Goal: Task Accomplishment & Management: Complete application form

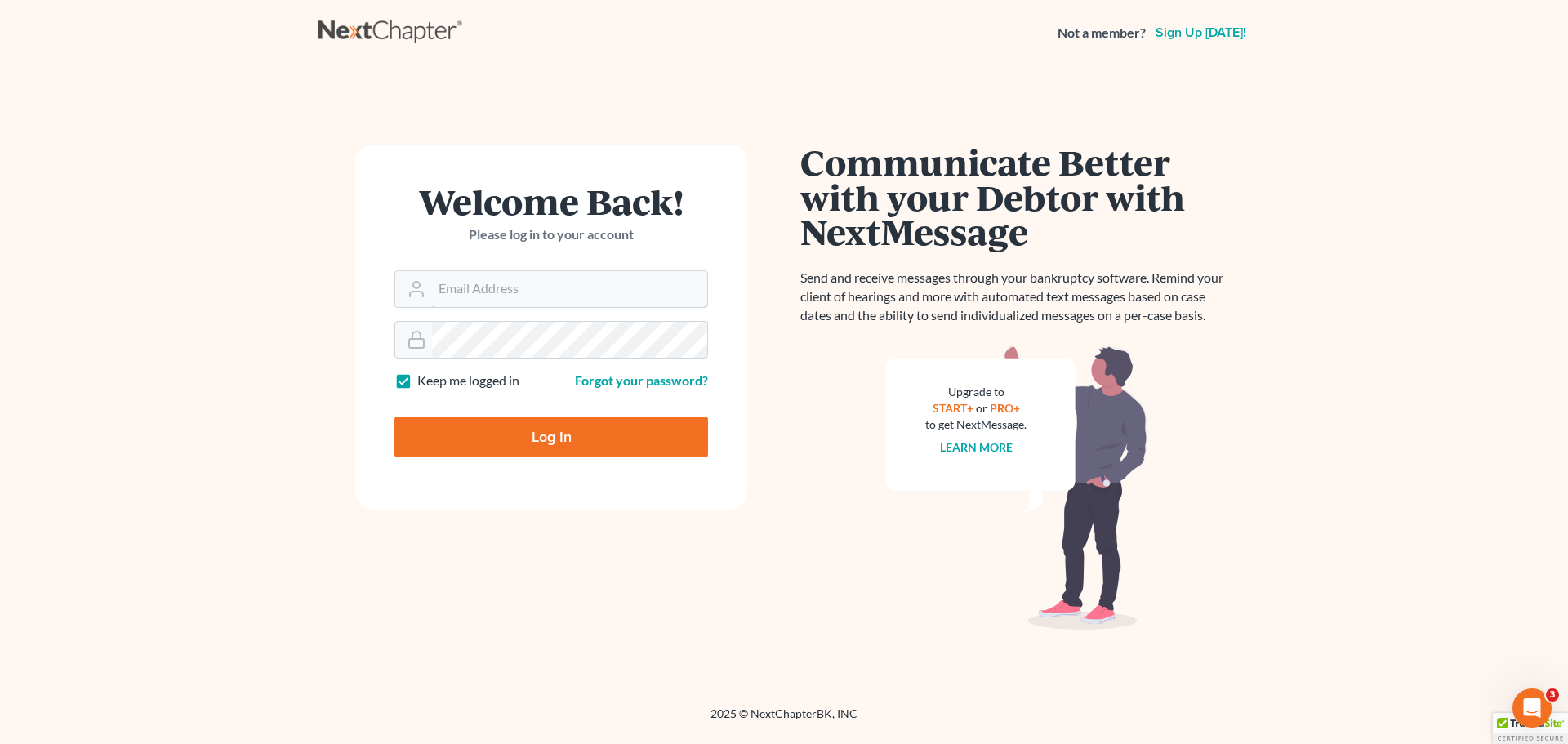
type input "[EMAIL_ADDRESS][DOMAIN_NAME]"
click at [483, 435] on input "Log In" at bounding box center [551, 436] width 314 height 41
type input "Thinking..."
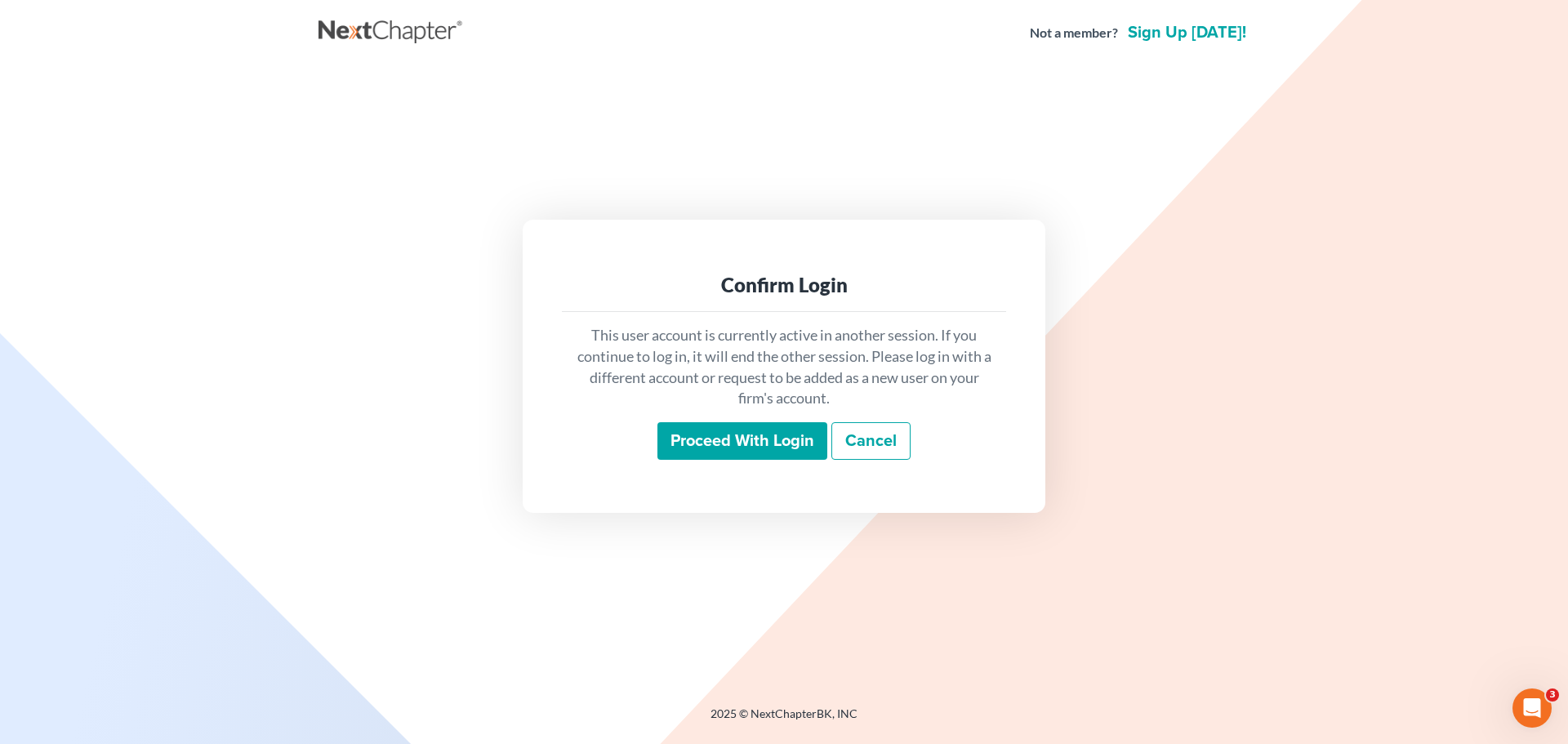
click at [732, 457] on input "Proceed with login" at bounding box center [742, 441] width 170 height 37
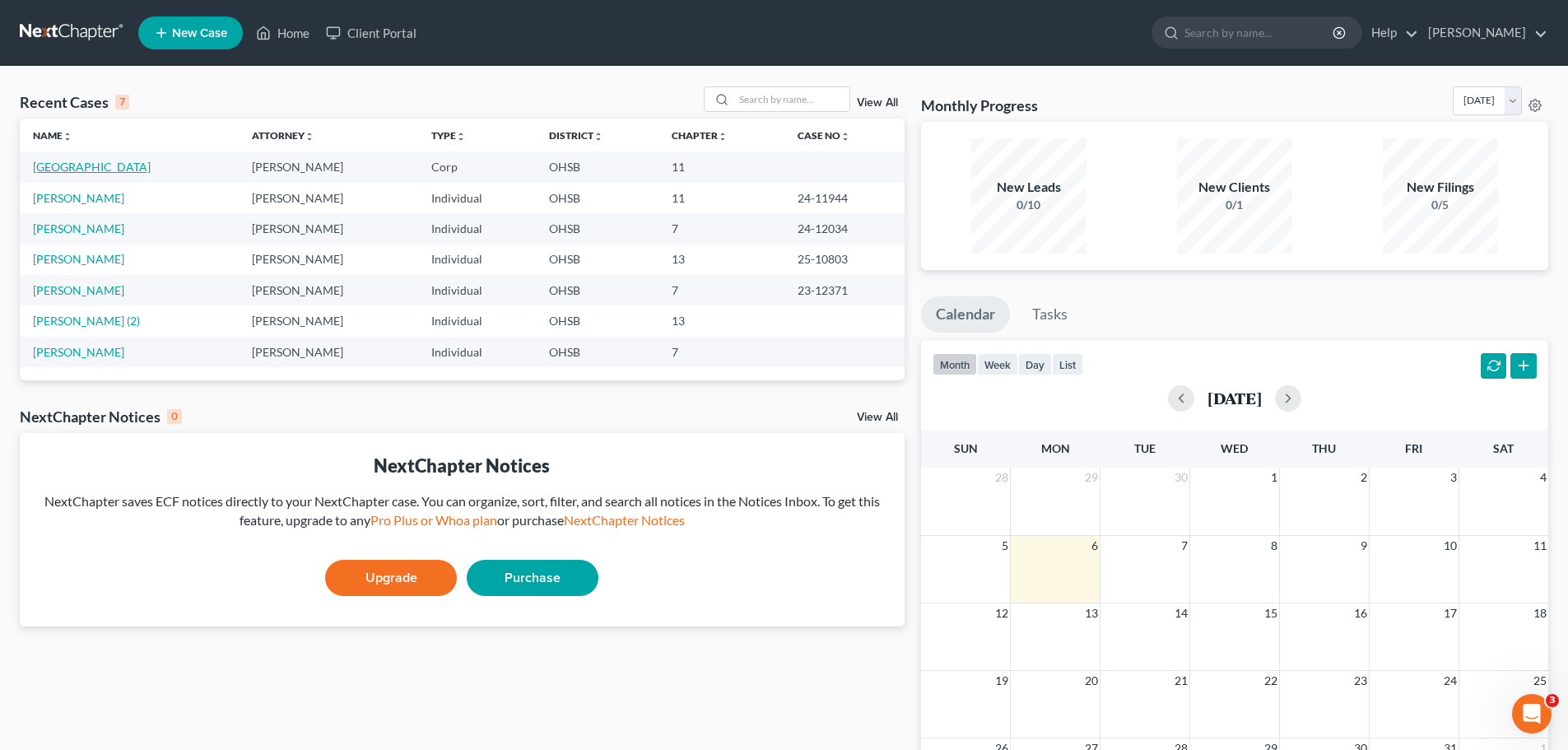
click at [85, 168] on link "[GEOGRAPHIC_DATA]" at bounding box center [92, 167] width 118 height 14
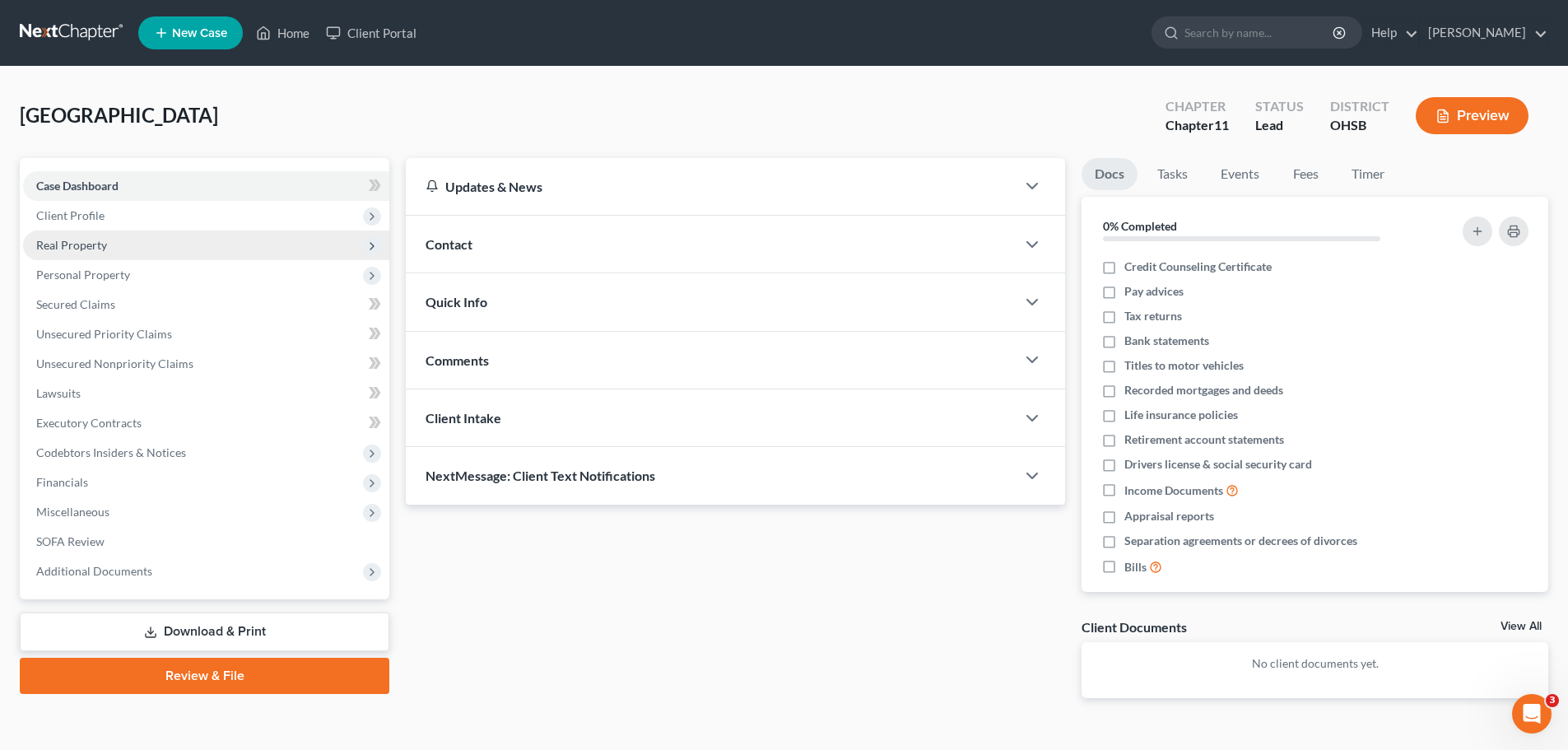
click at [65, 248] on span "Real Property" at bounding box center [71, 245] width 71 height 14
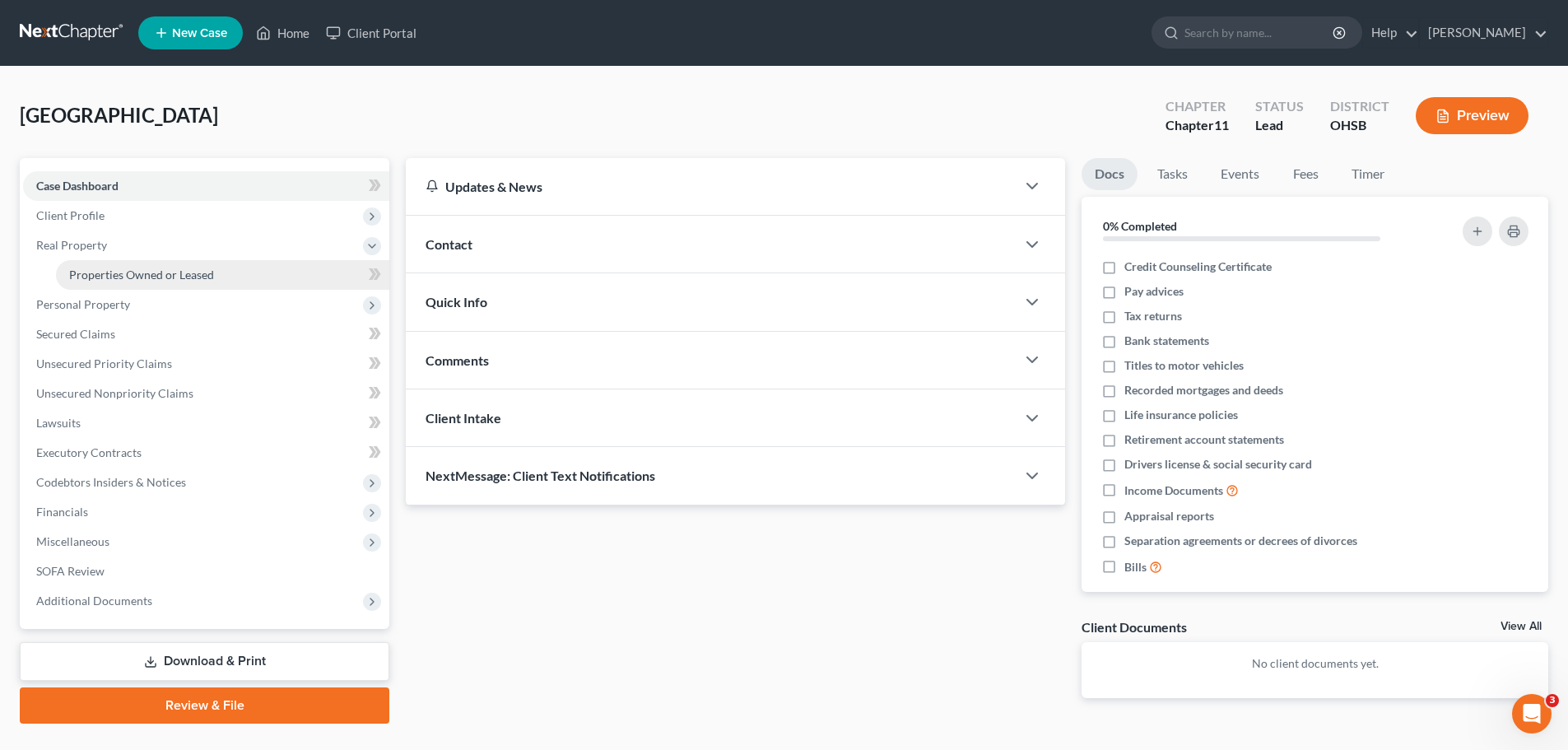
click at [106, 270] on span "Properties Owned or Leased" at bounding box center [141, 274] width 144 height 14
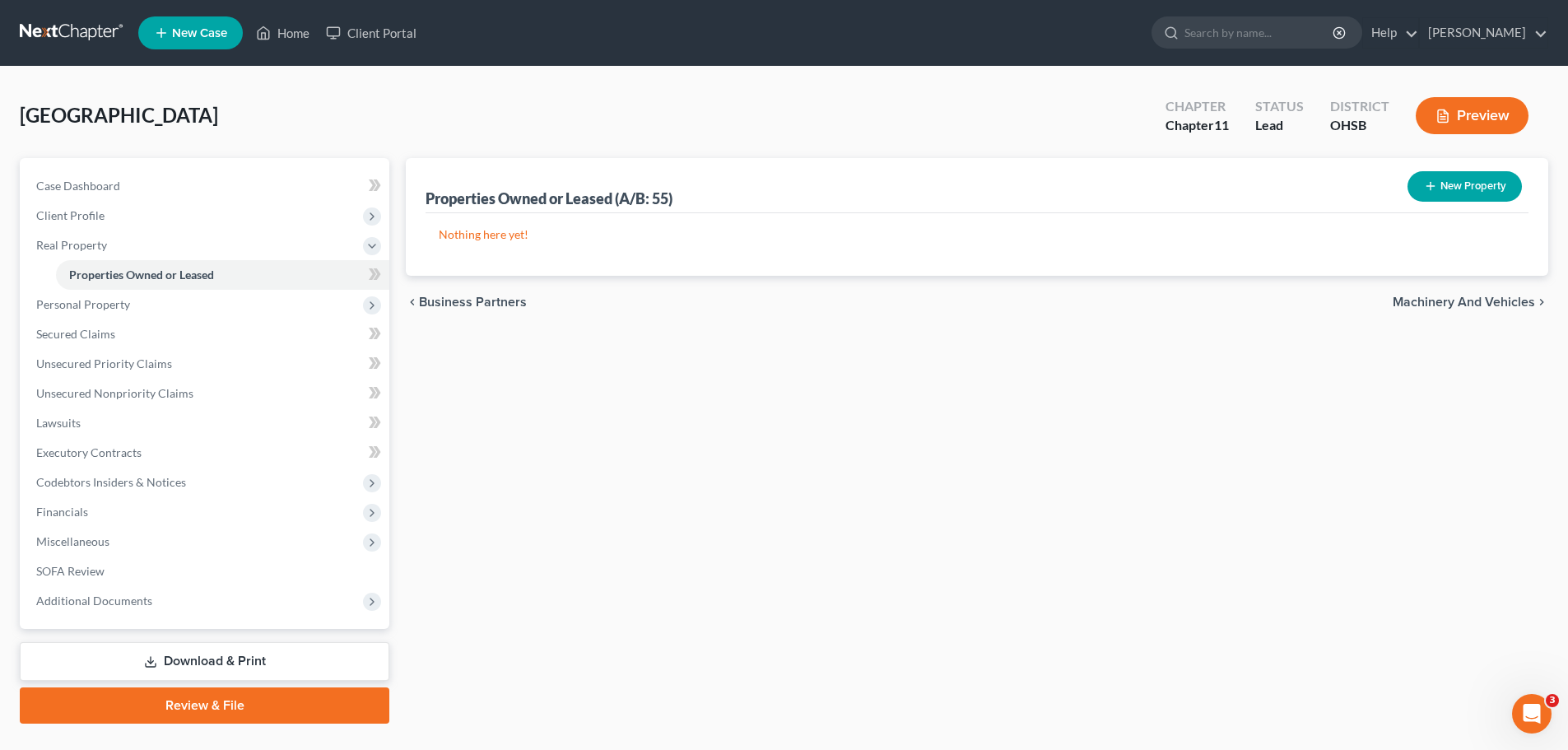
click at [1447, 181] on button "New Property" at bounding box center [1464, 186] width 114 height 30
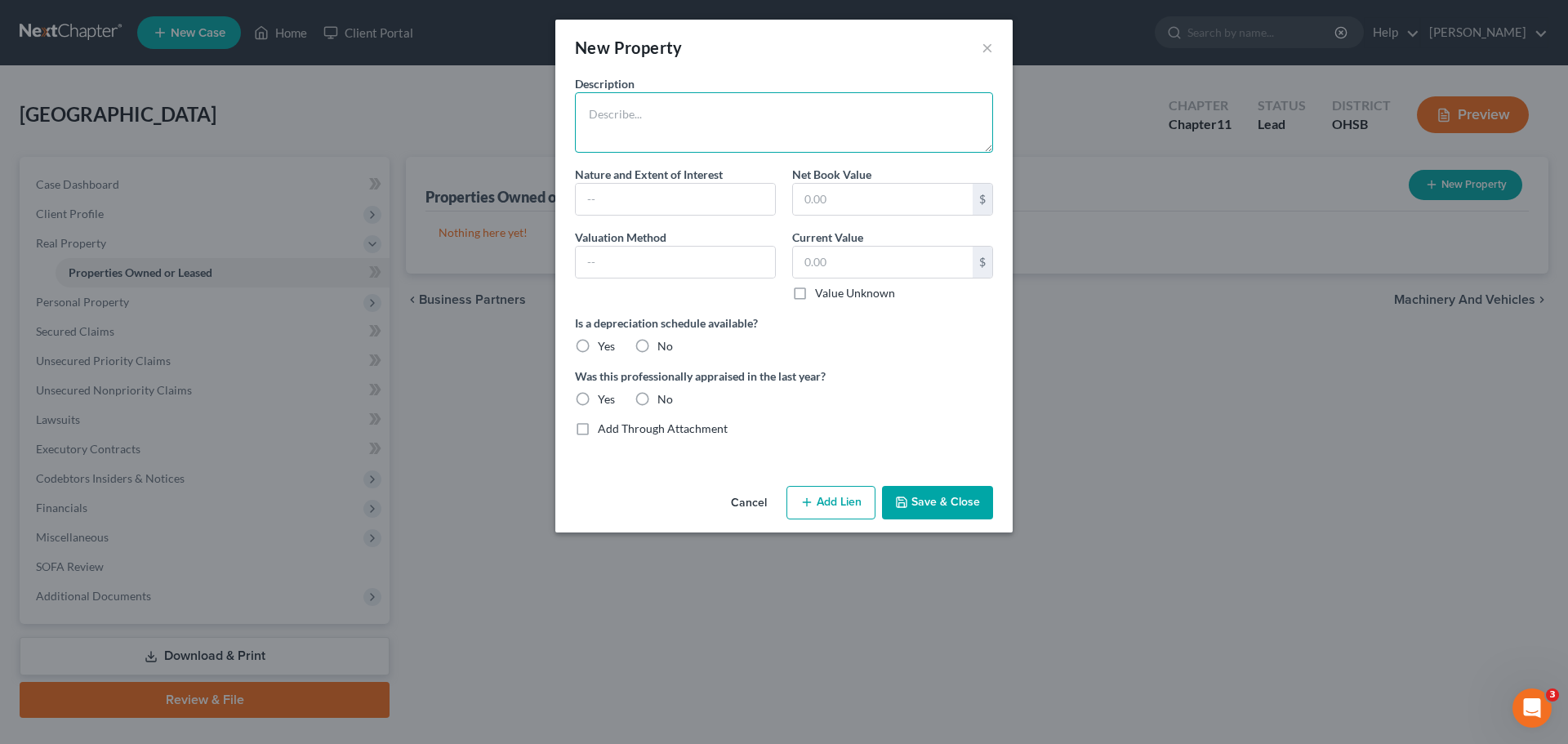
click at [648, 107] on textarea at bounding box center [784, 122] width 418 height 60
click at [904, 202] on input "text" at bounding box center [883, 199] width 180 height 31
type input "500,000"
click at [606, 109] on textarea at bounding box center [784, 122] width 418 height 60
type textarea "ClevelandAvenue Cafe"
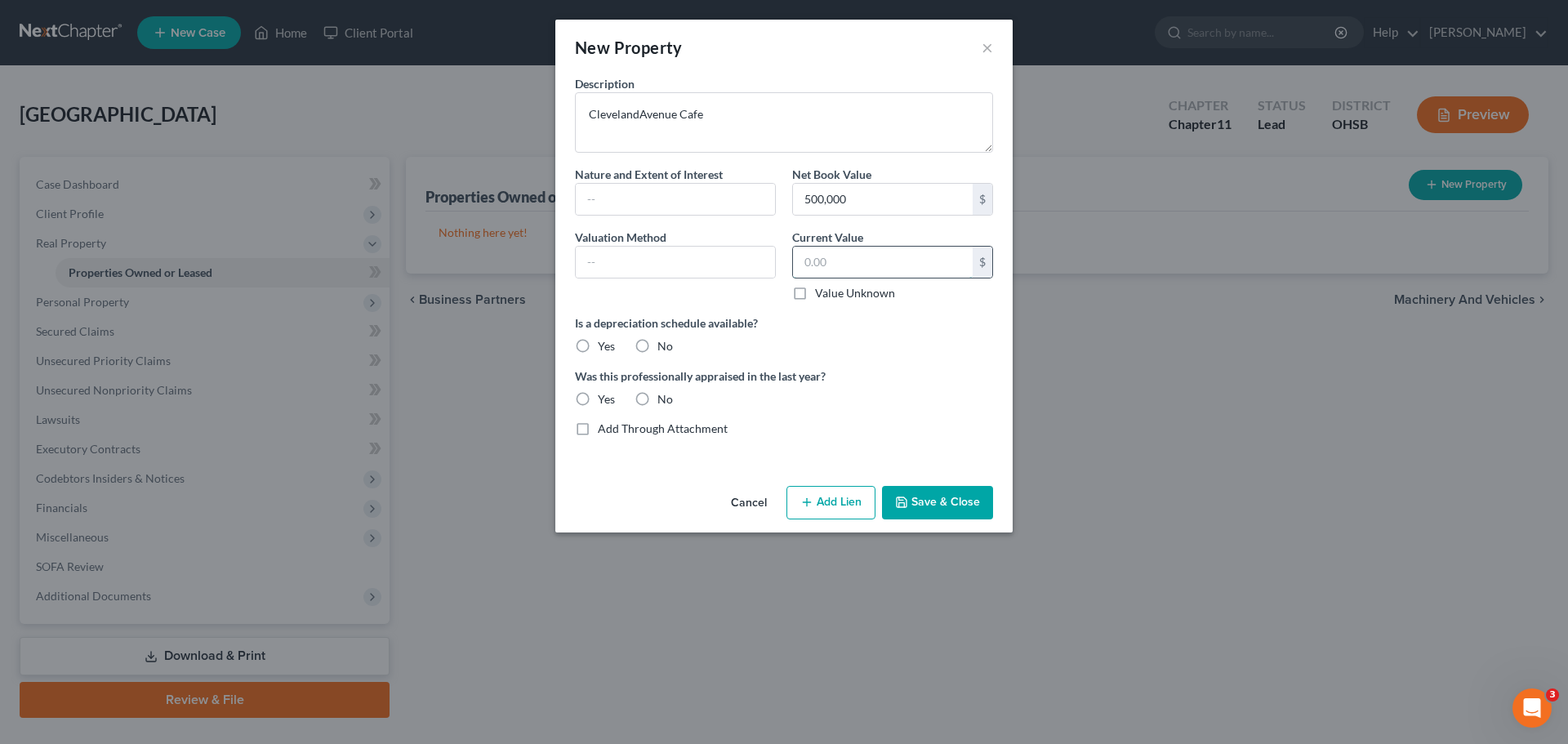
click at [883, 267] on input "text" at bounding box center [883, 262] width 180 height 31
type input "500,000"
click at [812, 504] on button "Add Lien" at bounding box center [831, 503] width 89 height 35
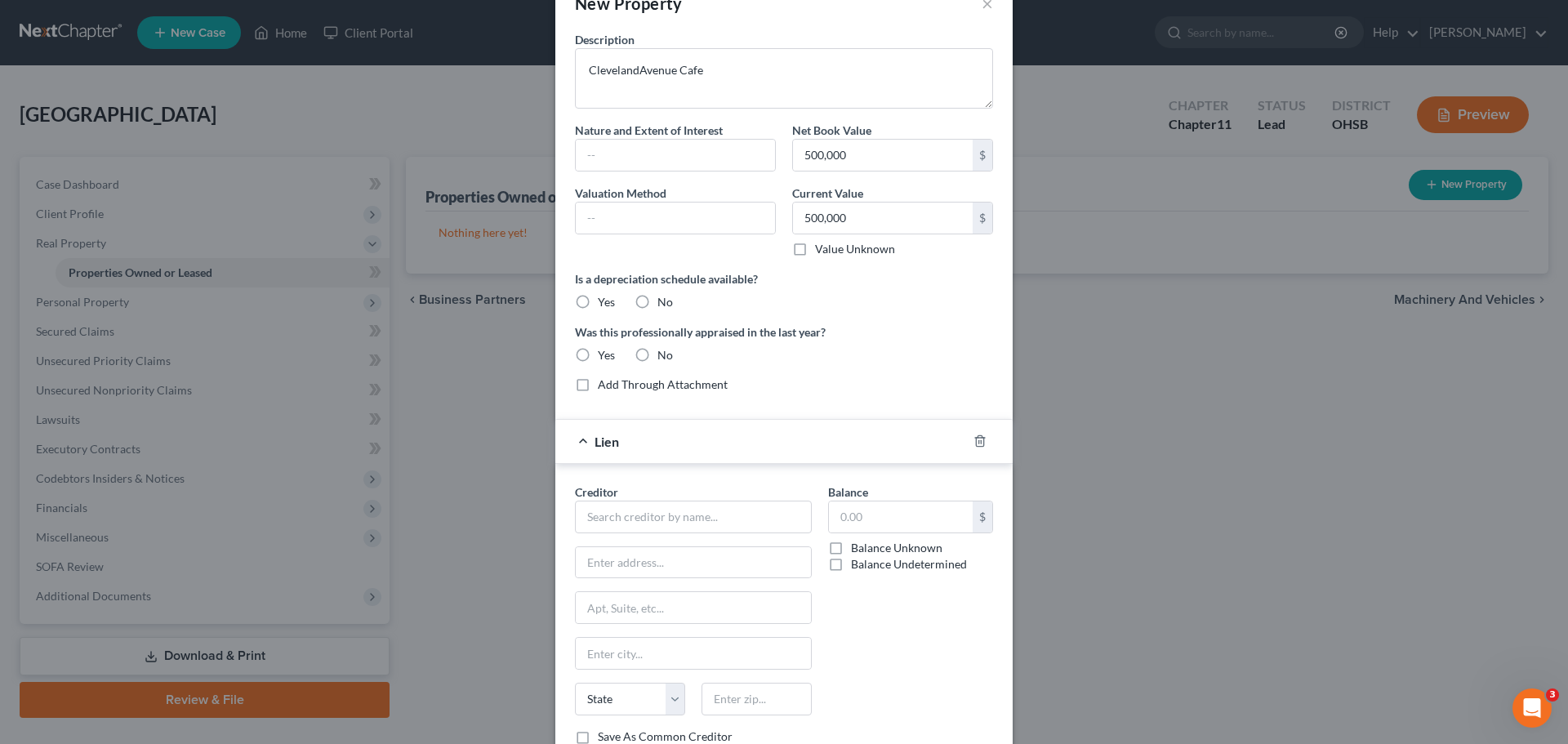
scroll to position [160, 0]
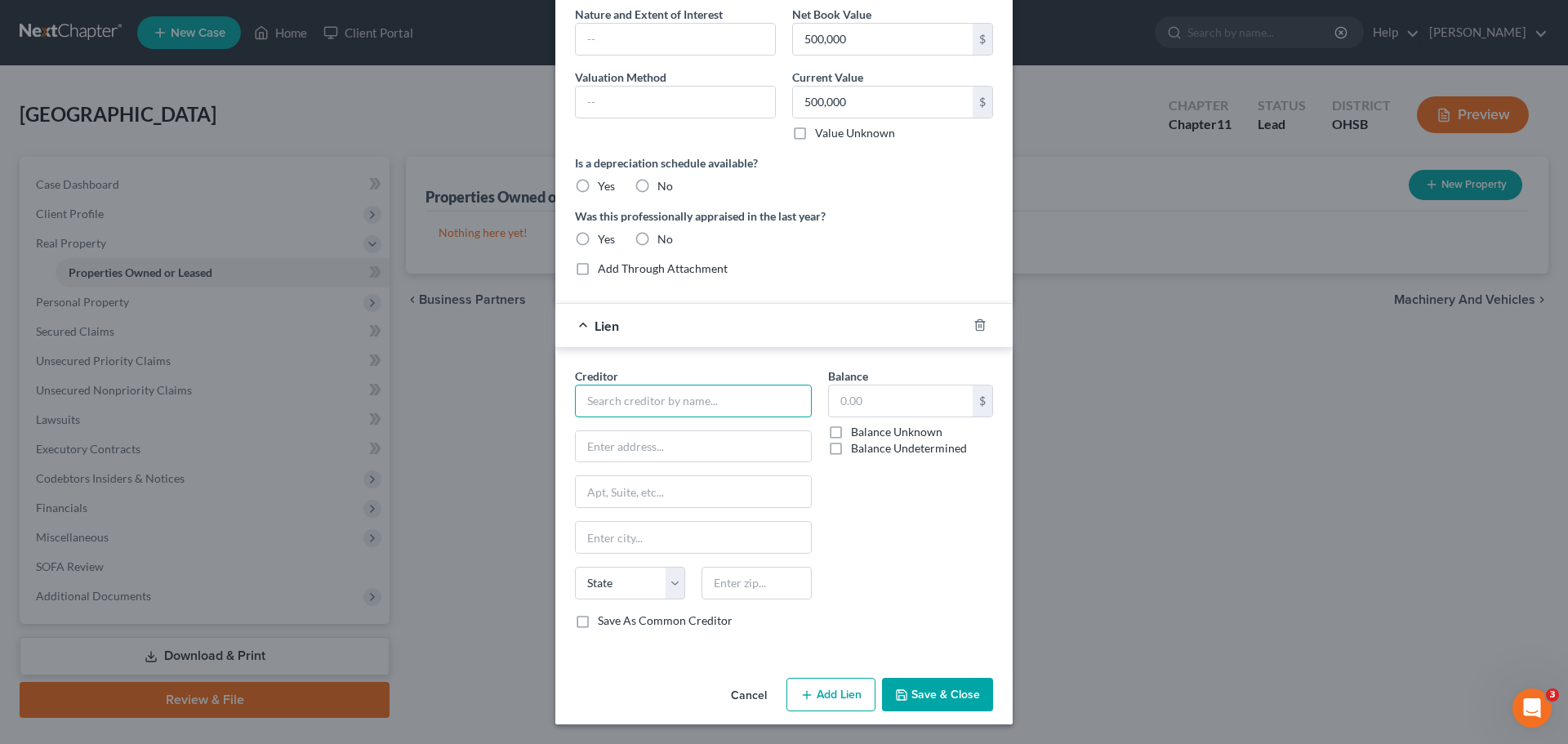
click at [640, 399] on input "text" at bounding box center [693, 401] width 236 height 33
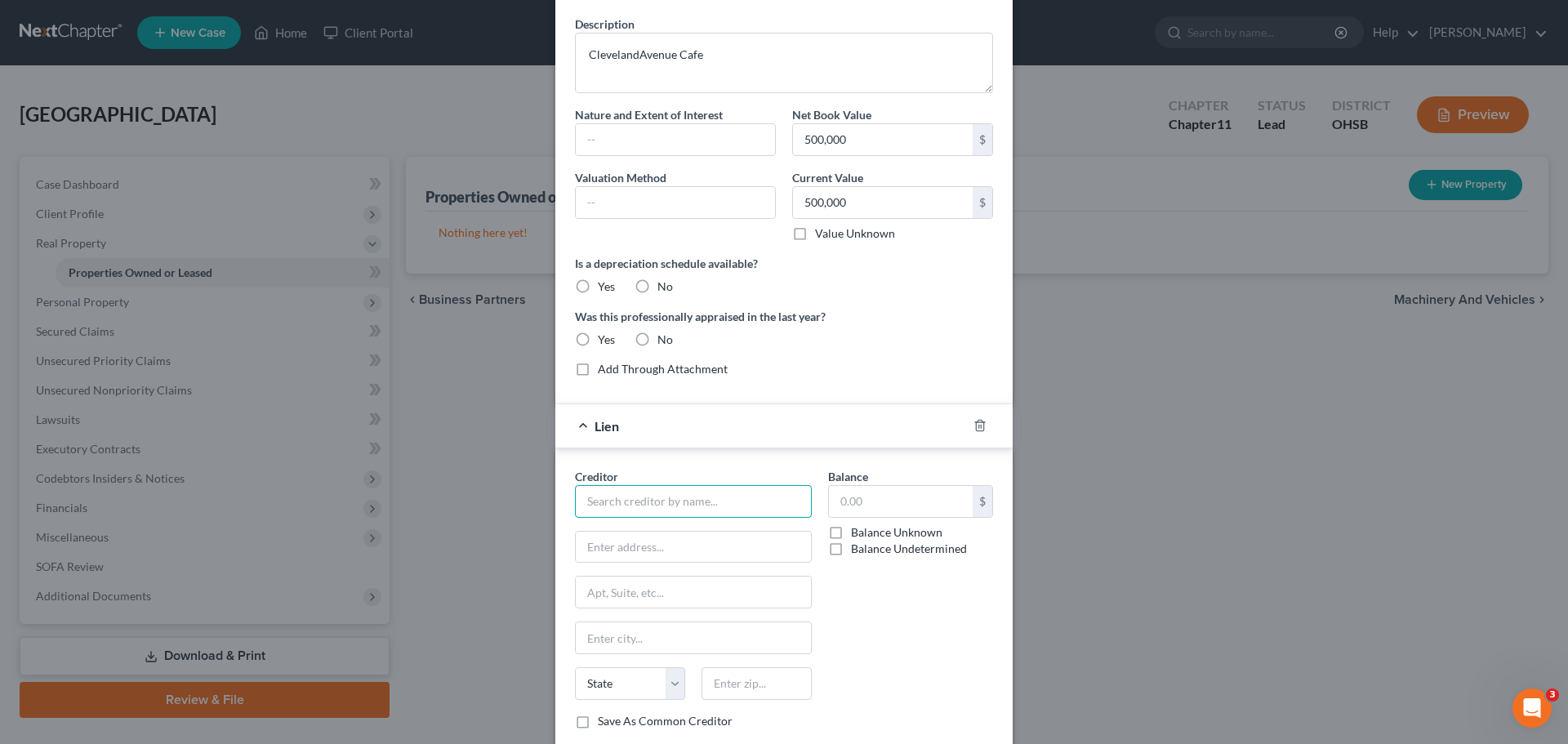
scroll to position [0, 0]
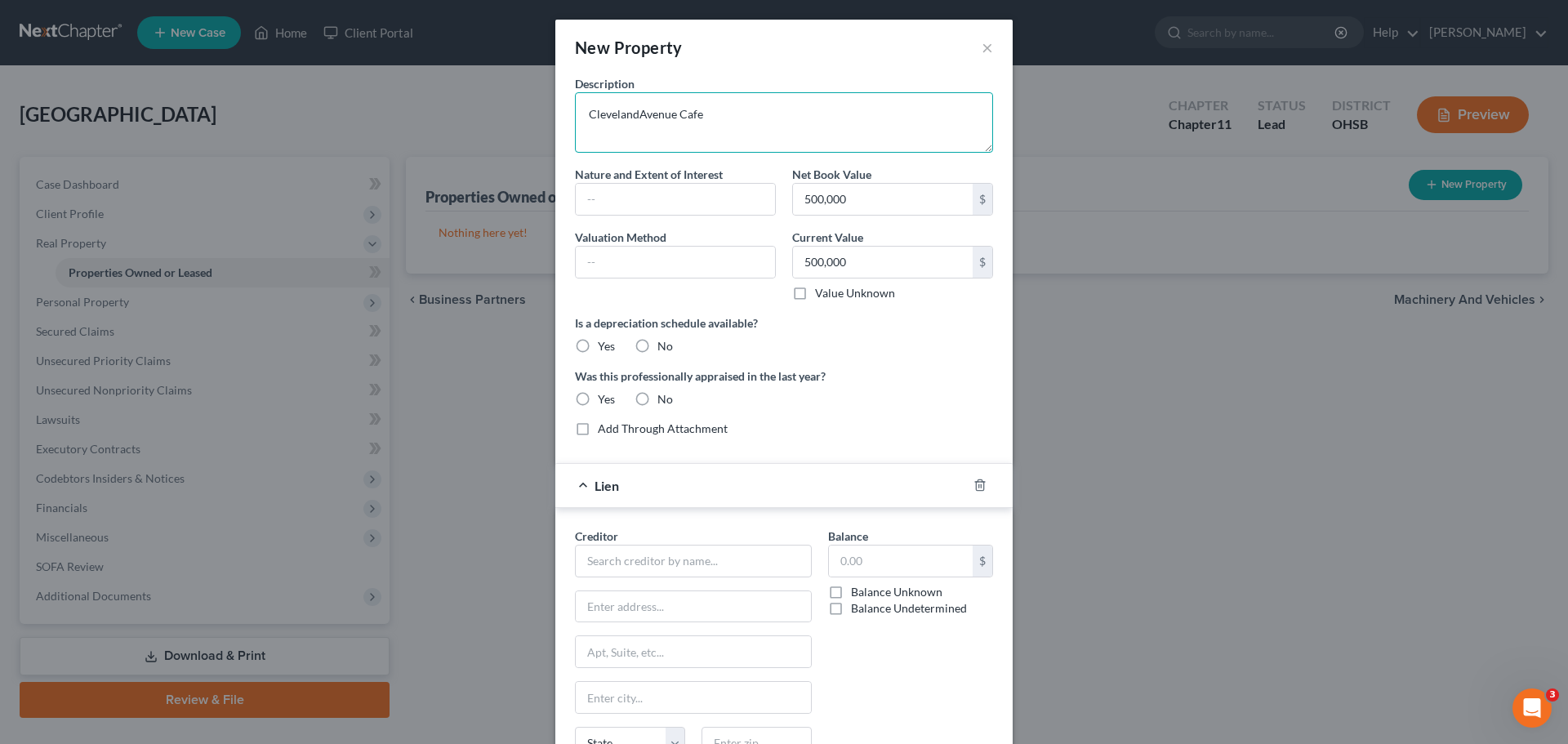
click at [628, 114] on textarea "ClevelandAvenue Cafe" at bounding box center [784, 122] width 418 height 60
type textarea "[GEOGRAPHIC_DATA]"
click at [609, 192] on input "text" at bounding box center [675, 199] width 199 height 31
click at [591, 258] on input "text" at bounding box center [675, 262] width 199 height 31
click at [657, 345] on label "No" at bounding box center [664, 346] width 16 height 16
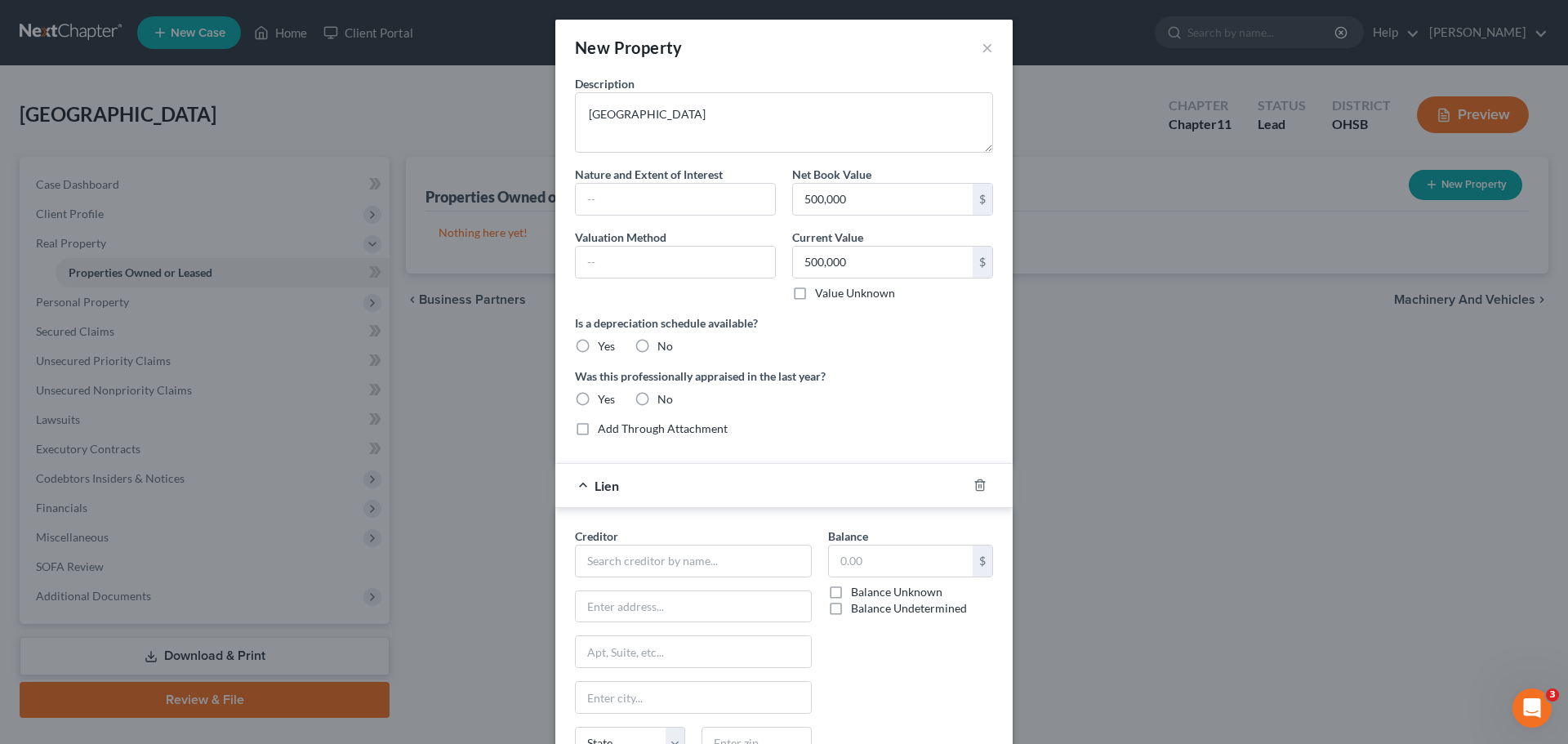
click at [664, 345] on input "No" at bounding box center [669, 343] width 11 height 11
radio input "true"
click at [657, 396] on label "No" at bounding box center [664, 400] width 16 height 16
click at [664, 396] on input "No" at bounding box center [669, 397] width 11 height 11
radio input "true"
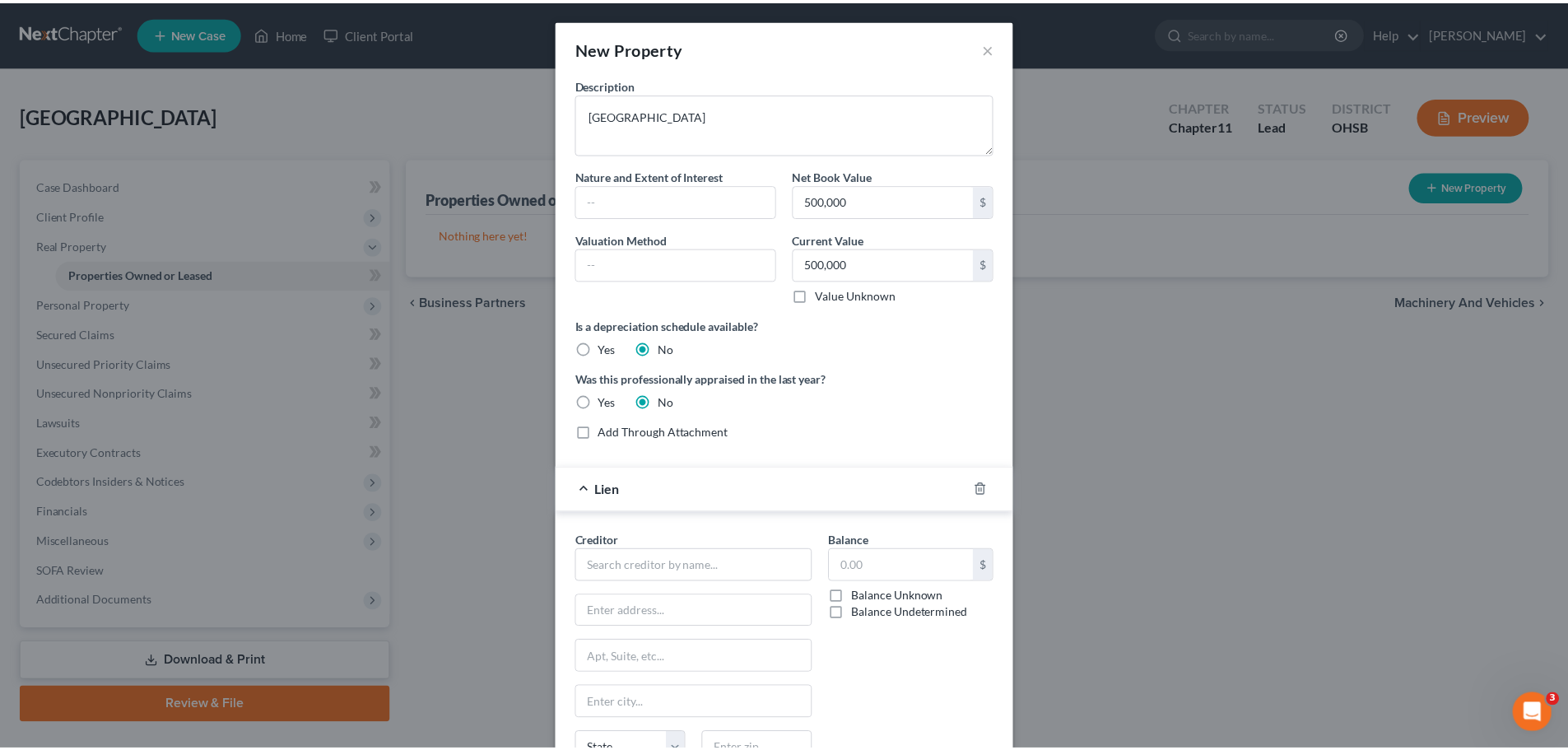
scroll to position [161, 0]
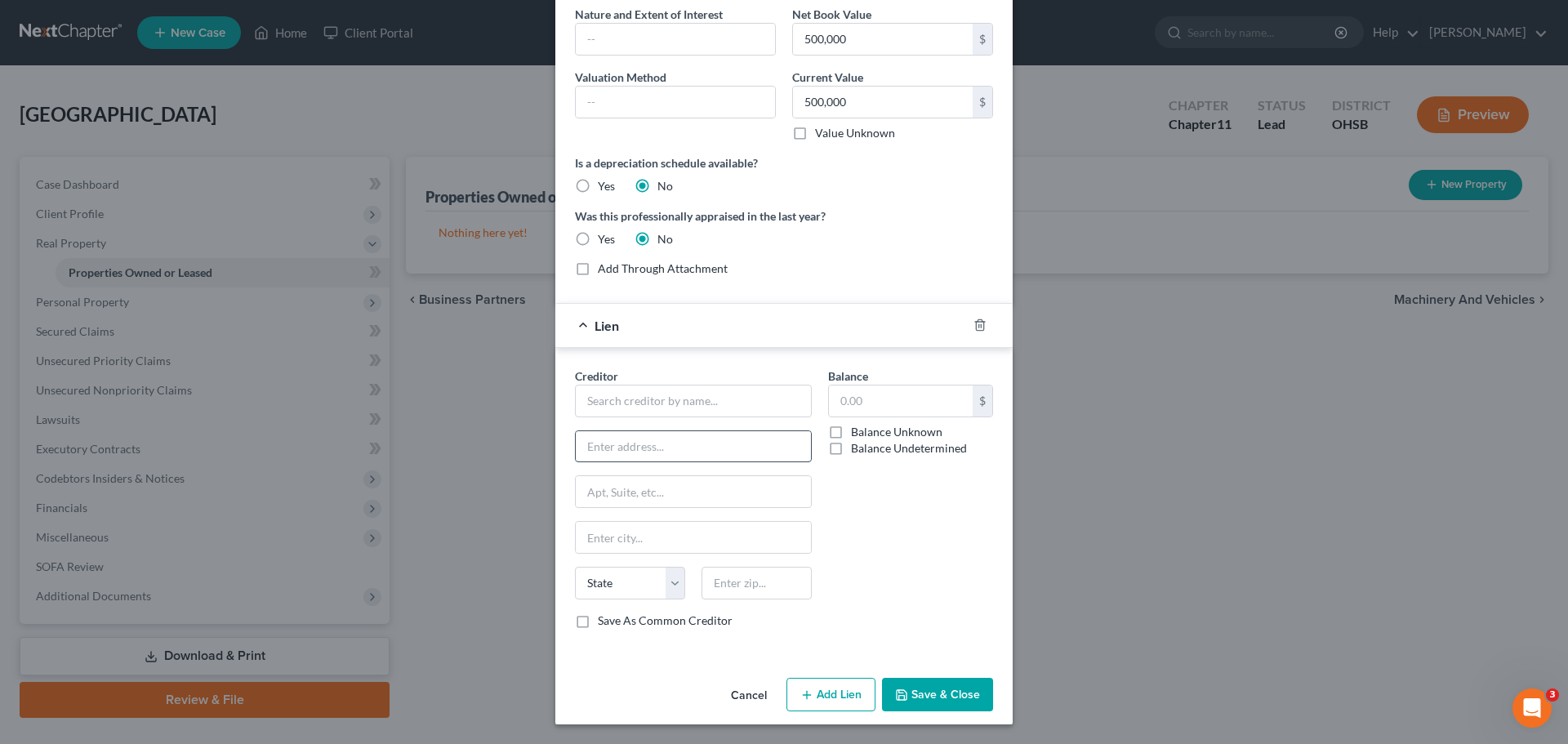
click at [603, 453] on input "text" at bounding box center [694, 446] width 235 height 31
type input "[STREET_ADDRESS]"
type input "Columbus"
select select "36"
type input "43231"
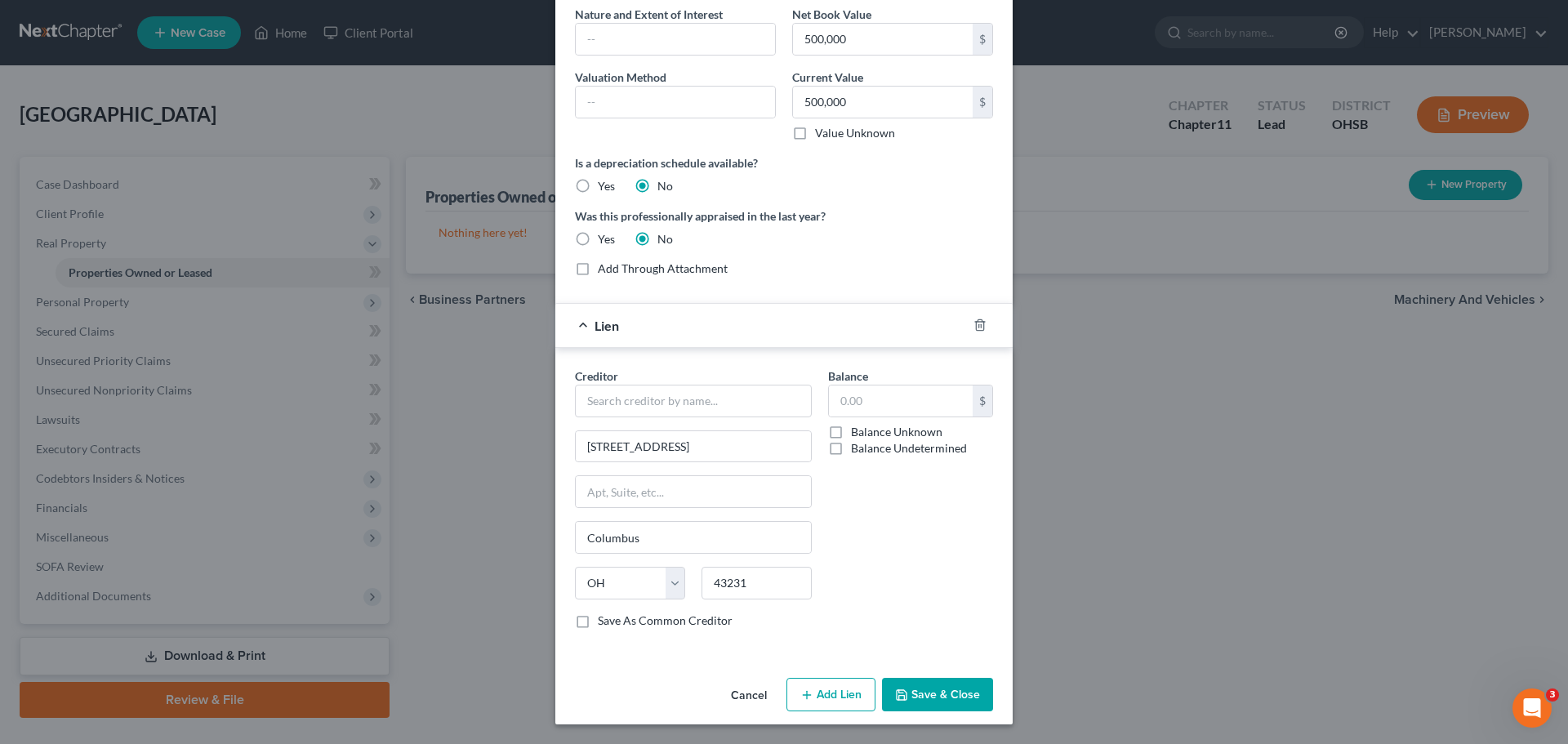
click at [924, 702] on button "Save & Close" at bounding box center [937, 696] width 111 height 35
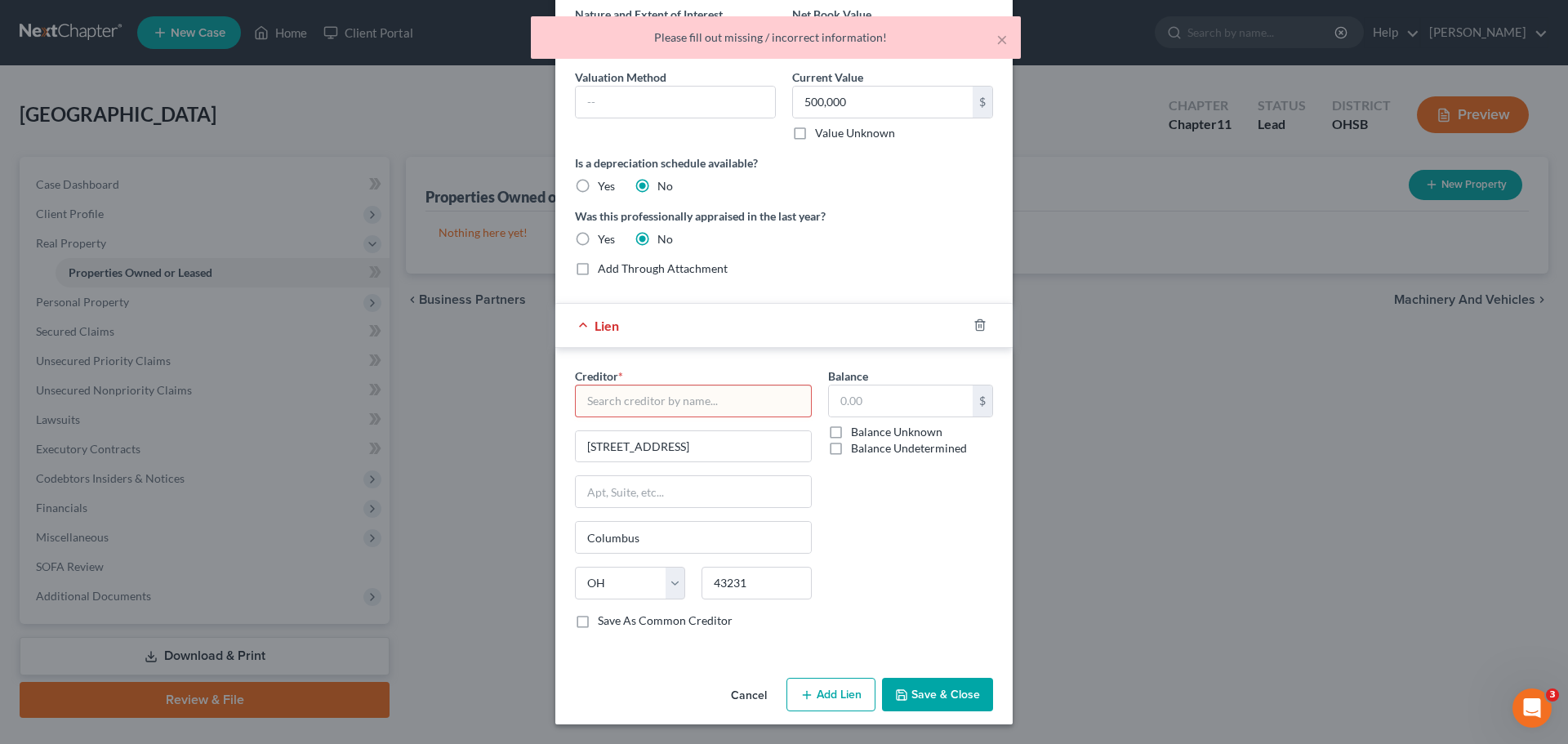
click at [686, 399] on input "text" at bounding box center [693, 401] width 236 height 33
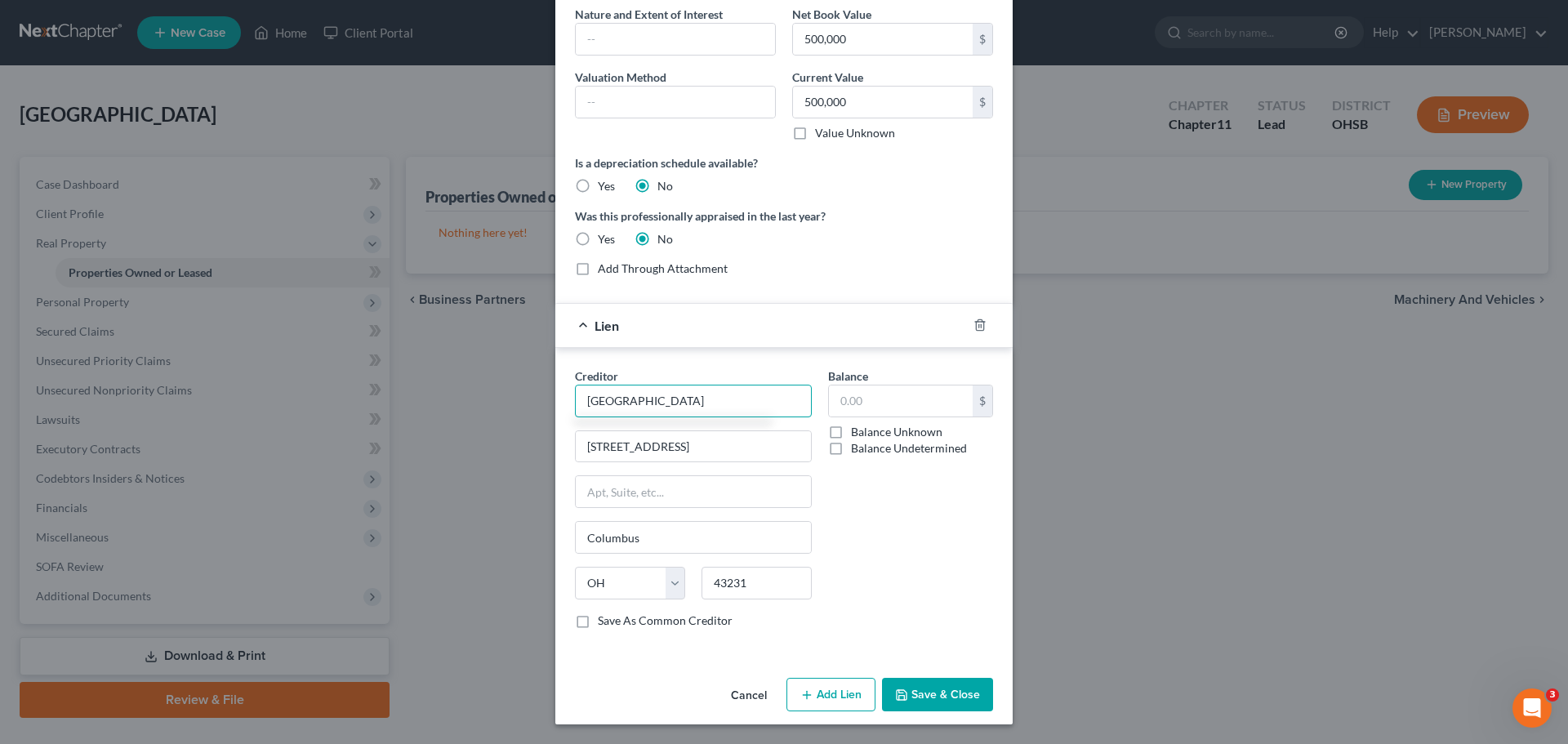
type input "[GEOGRAPHIC_DATA]"
click at [923, 688] on button "Save & Close" at bounding box center [937, 696] width 111 height 35
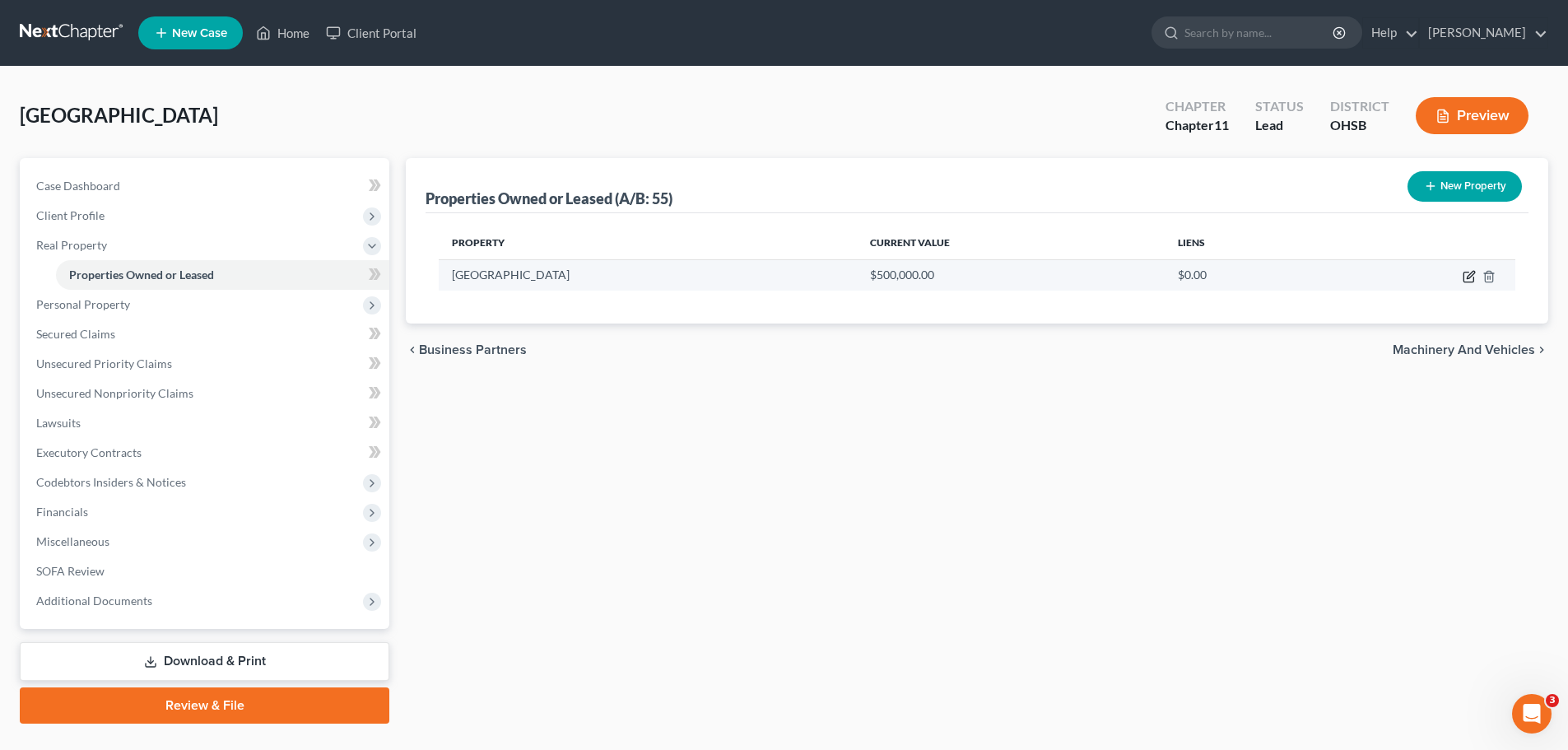
click at [1466, 273] on icon "button" at bounding box center [1469, 276] width 13 height 13
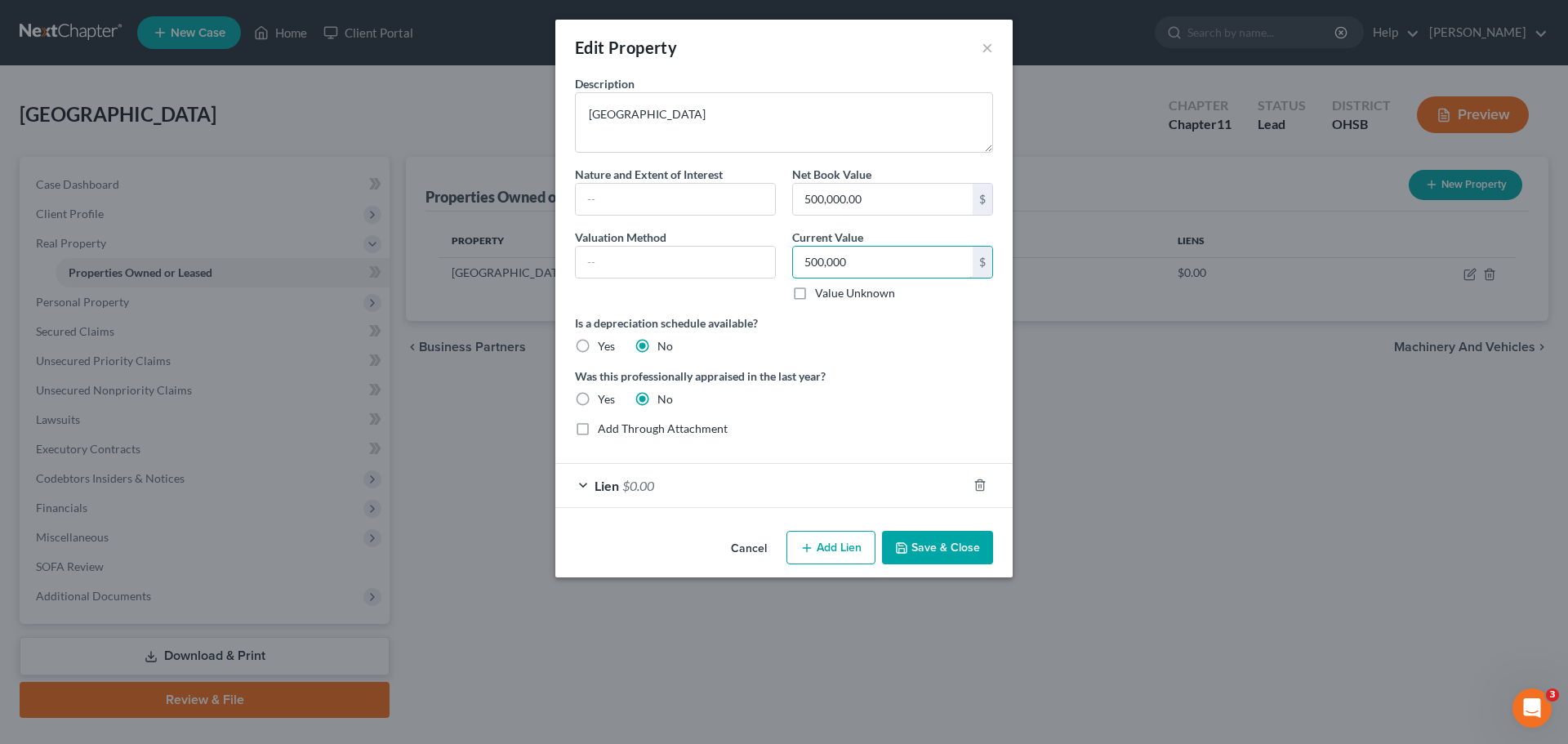
type input "500,000"
click at [936, 545] on button "Save & Close" at bounding box center [937, 549] width 111 height 35
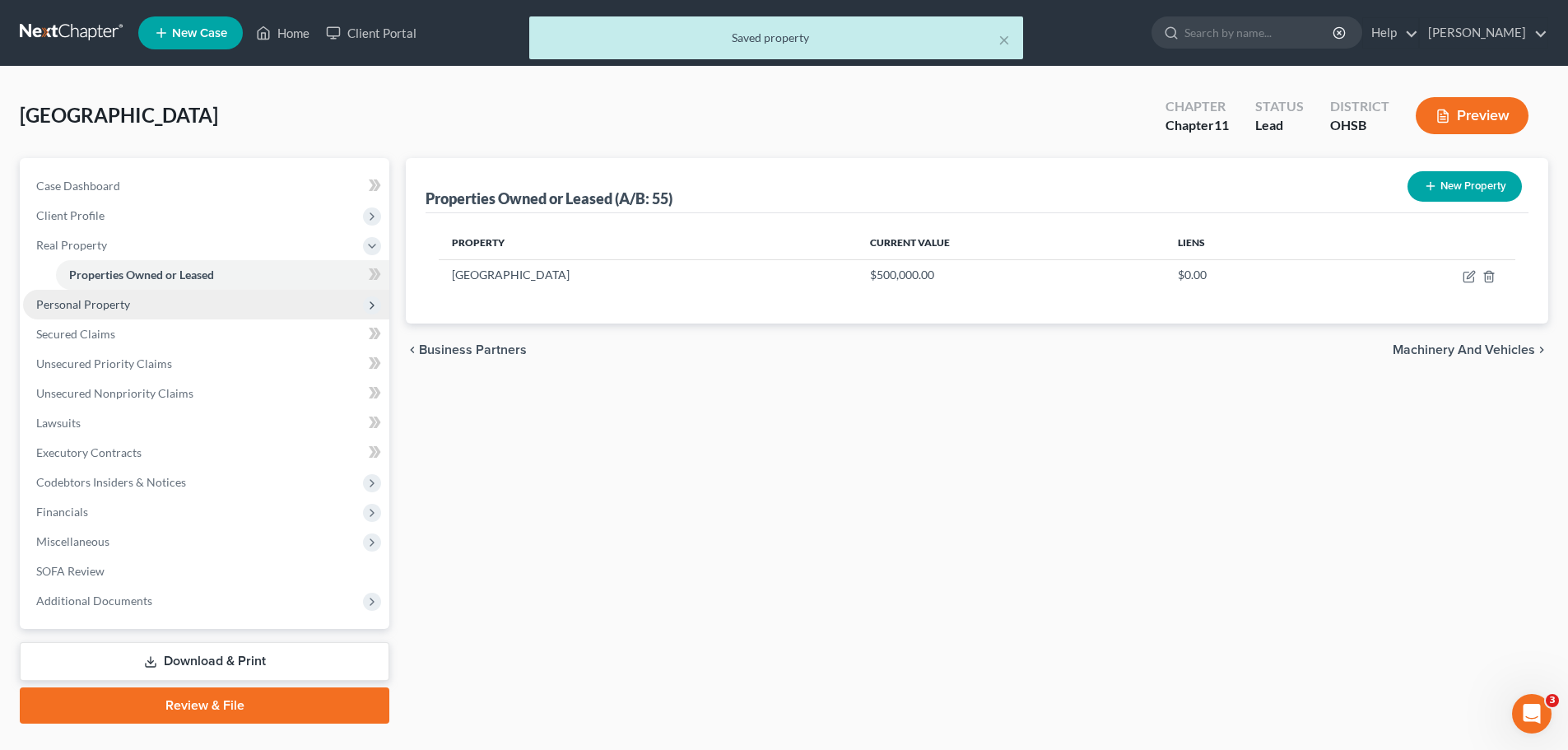
click at [80, 309] on span "Personal Property" at bounding box center [83, 304] width 94 height 14
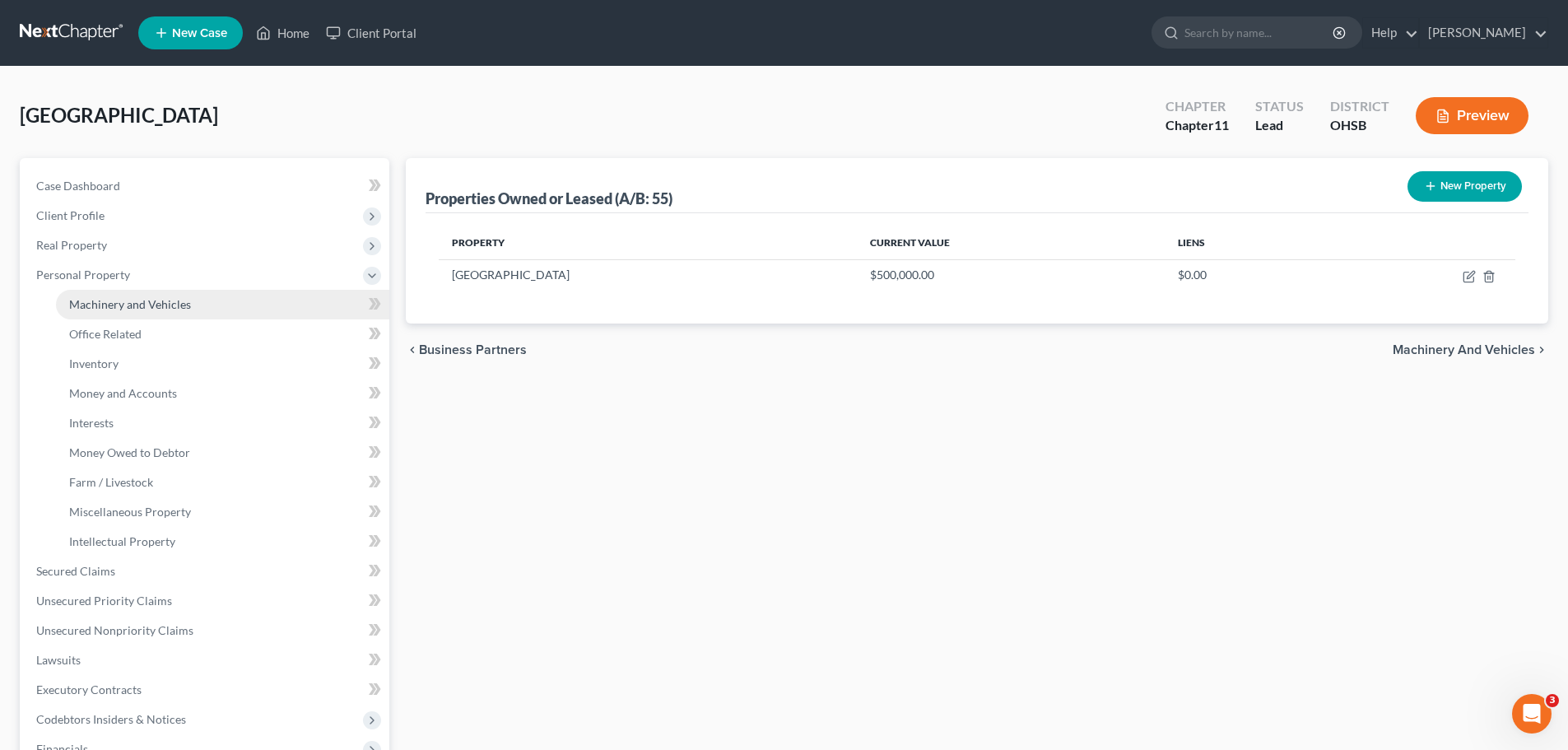
click at [115, 305] on span "Machinery and Vehicles" at bounding box center [130, 304] width 121 height 14
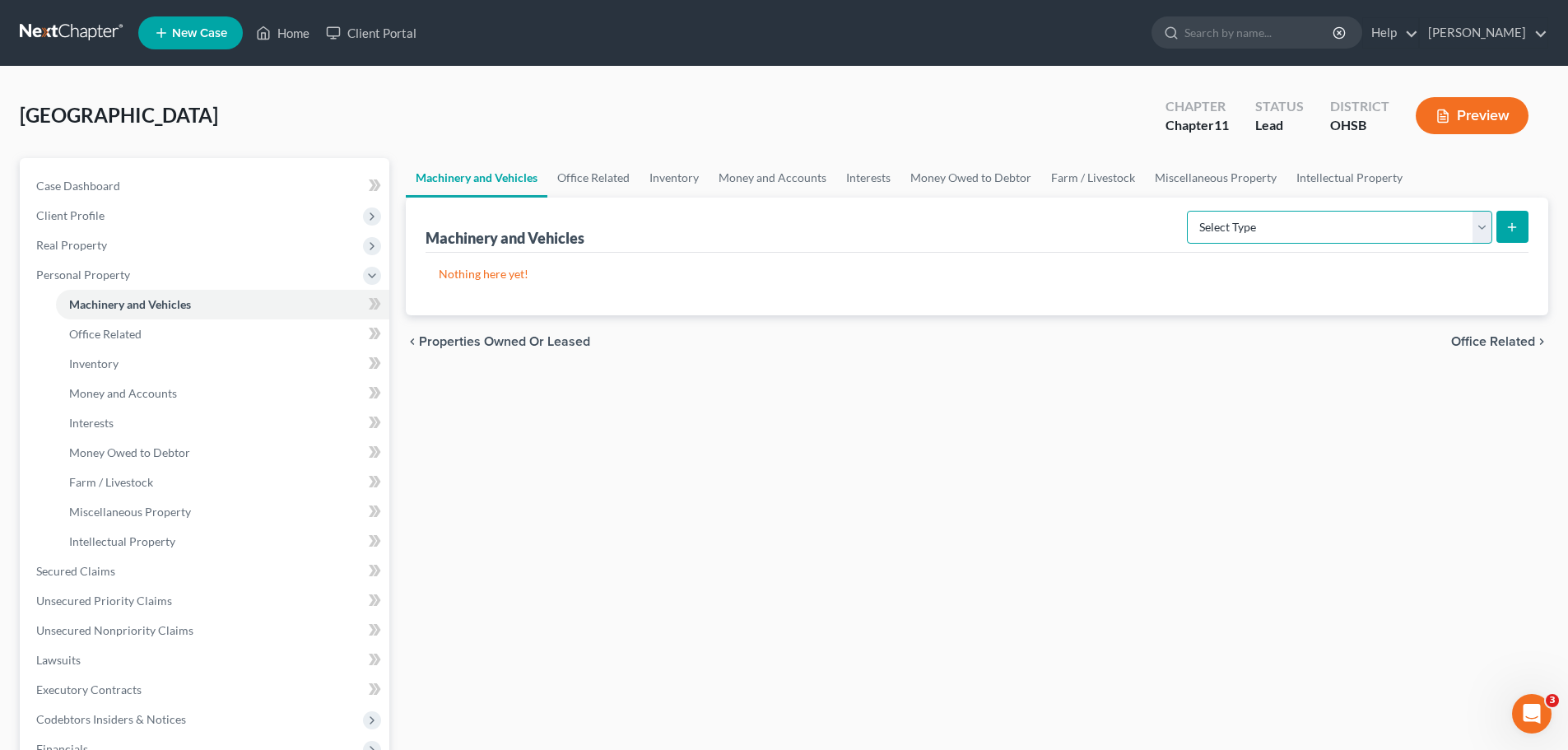
click at [1489, 225] on select "Select Type Aircraft (A/B: 49) Other Machinery, Fixtures and Equipment (A/B: 50…" at bounding box center [1339, 227] width 305 height 33
select select "vehicle"
click at [1189, 211] on select "Select Type Aircraft (A/B: 49) Other Machinery, Fixtures and Equipment (A/B: 50…" at bounding box center [1339, 227] width 305 height 33
click at [1509, 225] on icon "submit" at bounding box center [1512, 227] width 13 height 13
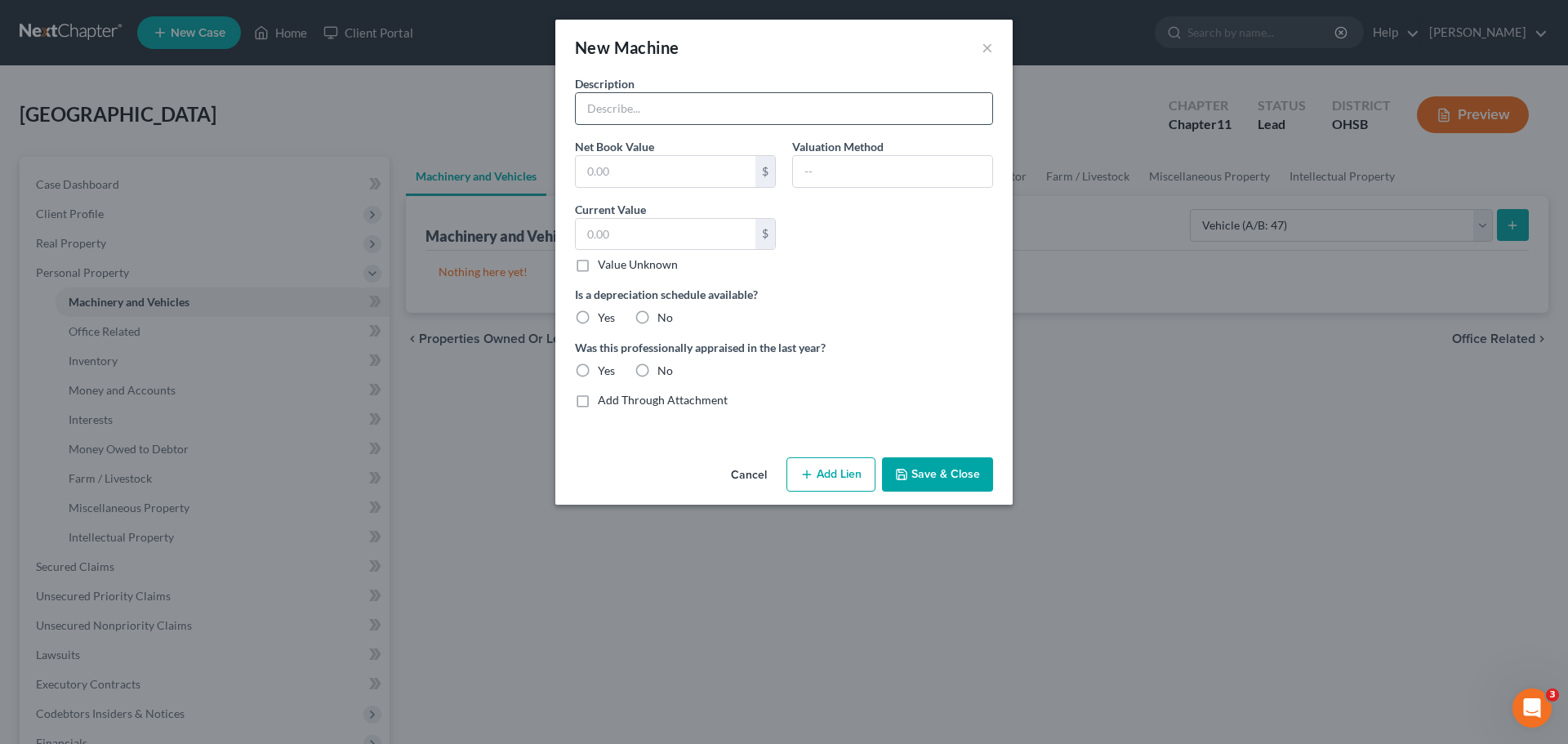
click at [614, 105] on input "text" at bounding box center [784, 109] width 416 height 31
type input "Hyundai Sante Fe"
click at [595, 174] on input "text" at bounding box center [665, 172] width 180 height 31
type input "5,000"
click at [841, 156] on input "text" at bounding box center [893, 172] width 199 height 31
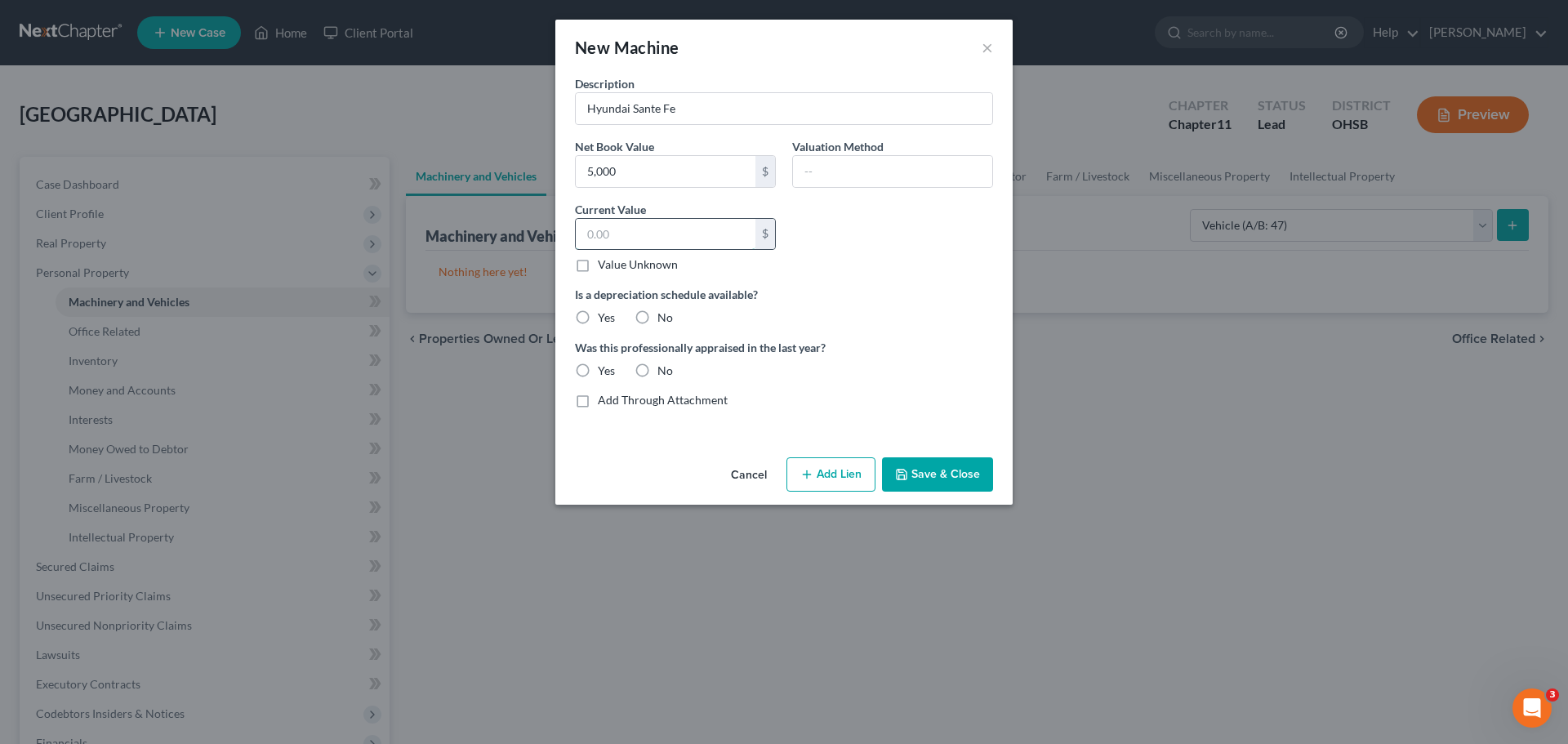
click at [632, 232] on input "text" at bounding box center [665, 235] width 180 height 31
type input "5,000"
click at [946, 477] on button "Save & Close" at bounding box center [937, 475] width 111 height 35
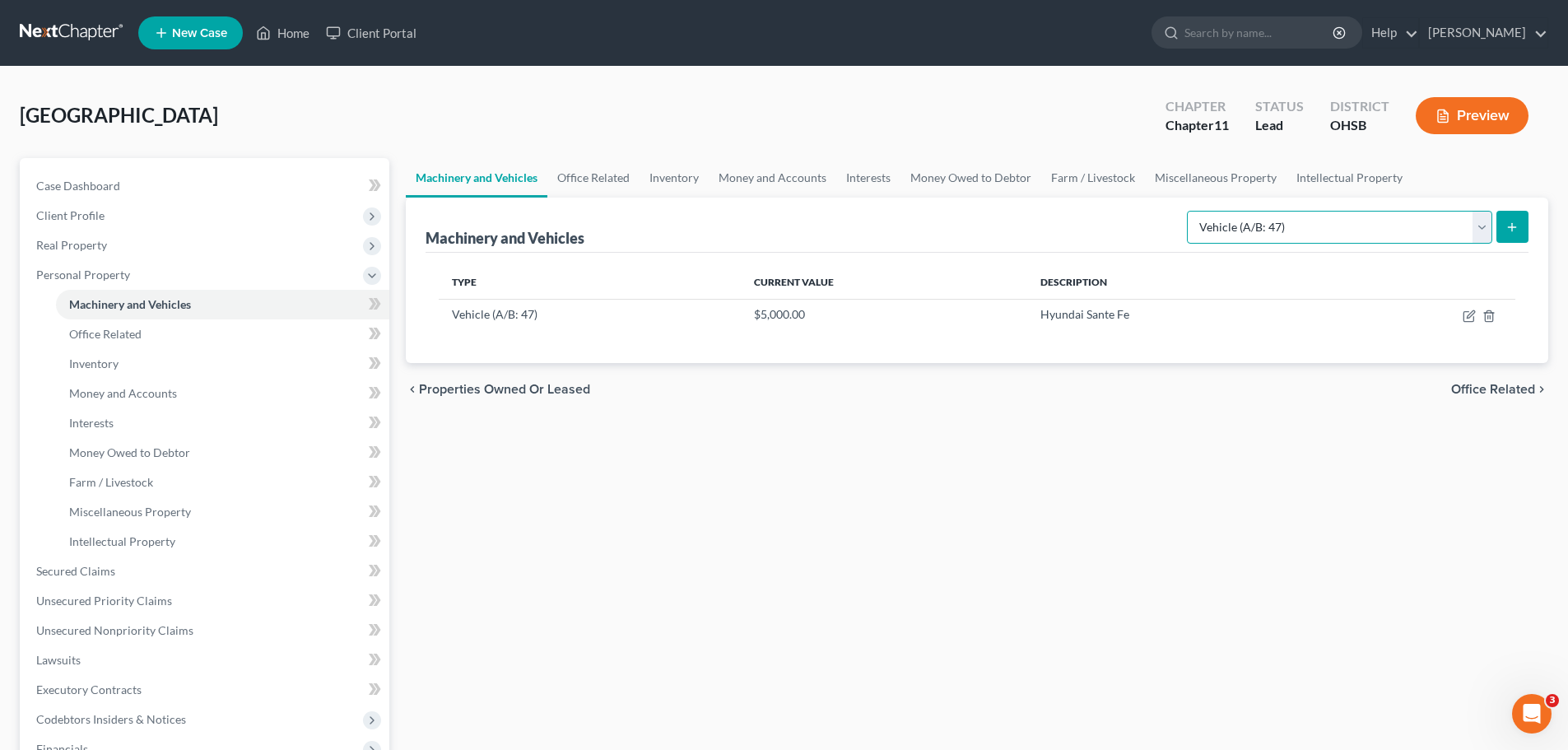
click at [1485, 223] on select "Select Type Aircraft (A/B: 49) Other Machinery, Fixtures and Equipment (A/B: 50…" at bounding box center [1339, 227] width 305 height 33
click at [974, 524] on div "Machinery and Vehicles Office Related Inventory Money and Accounts Interests Mo…" at bounding box center [977, 560] width 1159 height 802
click at [582, 173] on link "Office Related" at bounding box center [593, 178] width 92 height 40
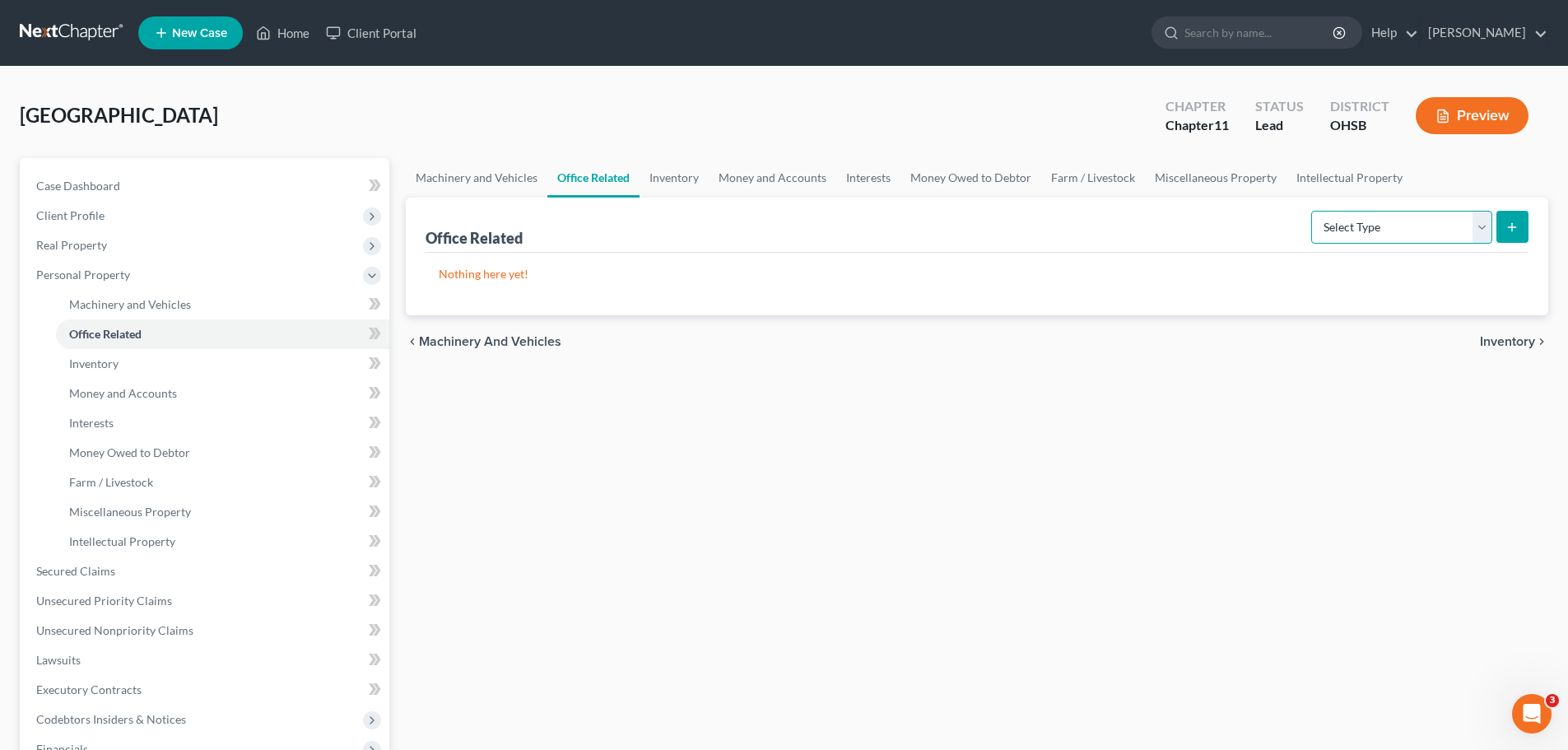
click at [1482, 231] on select "Select Type Collectibles (A/B: 42) Office Equipment (A/B: 41) Office Fixtures (…" at bounding box center [1401, 227] width 181 height 33
click at [1348, 181] on link "Intellectual Property" at bounding box center [1349, 178] width 126 height 40
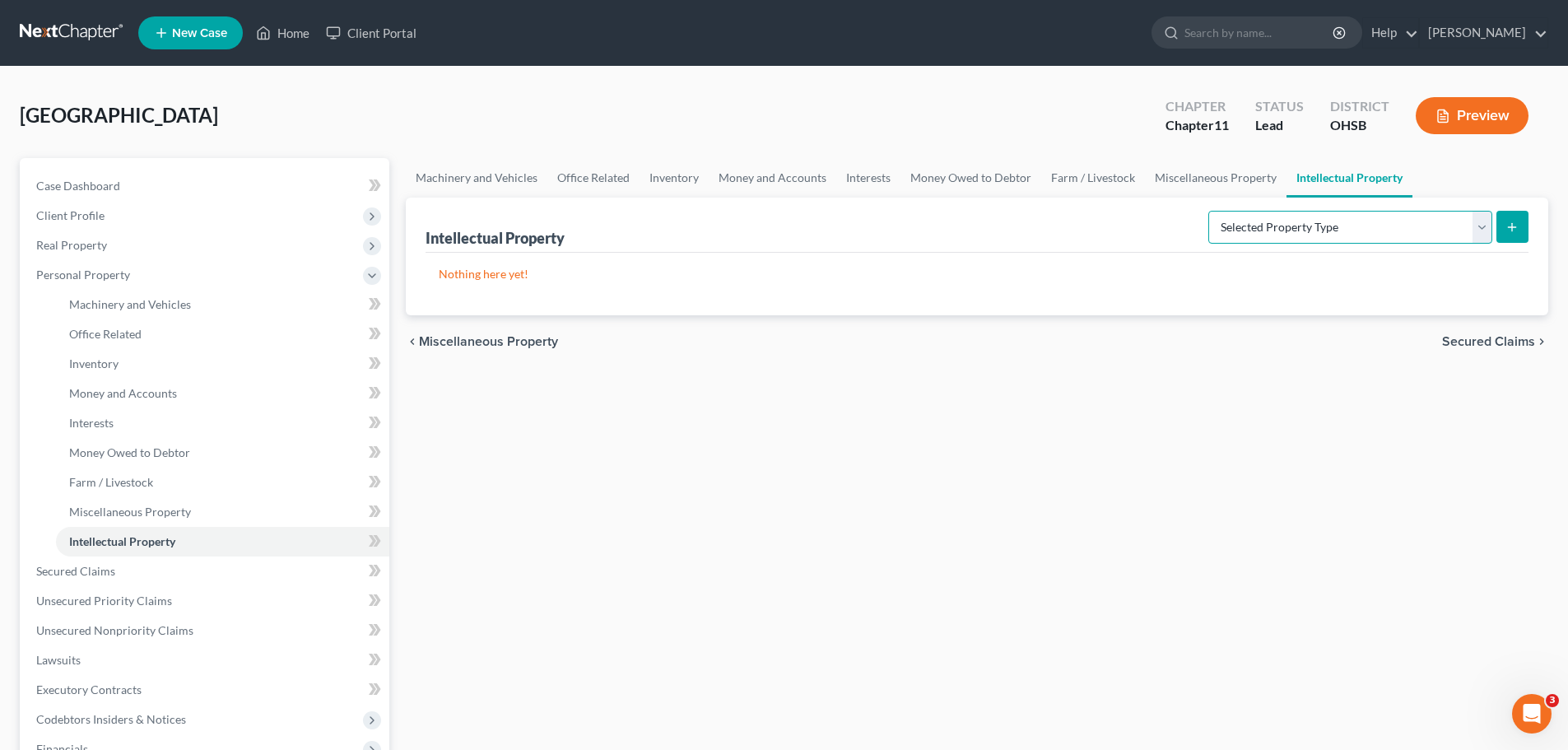
click at [1483, 218] on select "Selected Property Type Customer Lists (A/B: 63) Goodwill (A/B: 65) Internet Dom…" at bounding box center [1349, 227] width 284 height 33
select select "licenses_franchises_royalties"
click at [1209, 211] on select "Selected Property Type Customer Lists (A/B: 63) Goodwill (A/B: 65) Internet Dom…" at bounding box center [1349, 227] width 284 height 33
drag, startPoint x: 1543, startPoint y: 222, endPoint x: 1513, endPoint y: 232, distance: 31.6
click at [1542, 222] on div "Intellectual Property Selected Property Type Customer Lists (A/B: 63) Goodwill …" at bounding box center [977, 257] width 1142 height 118
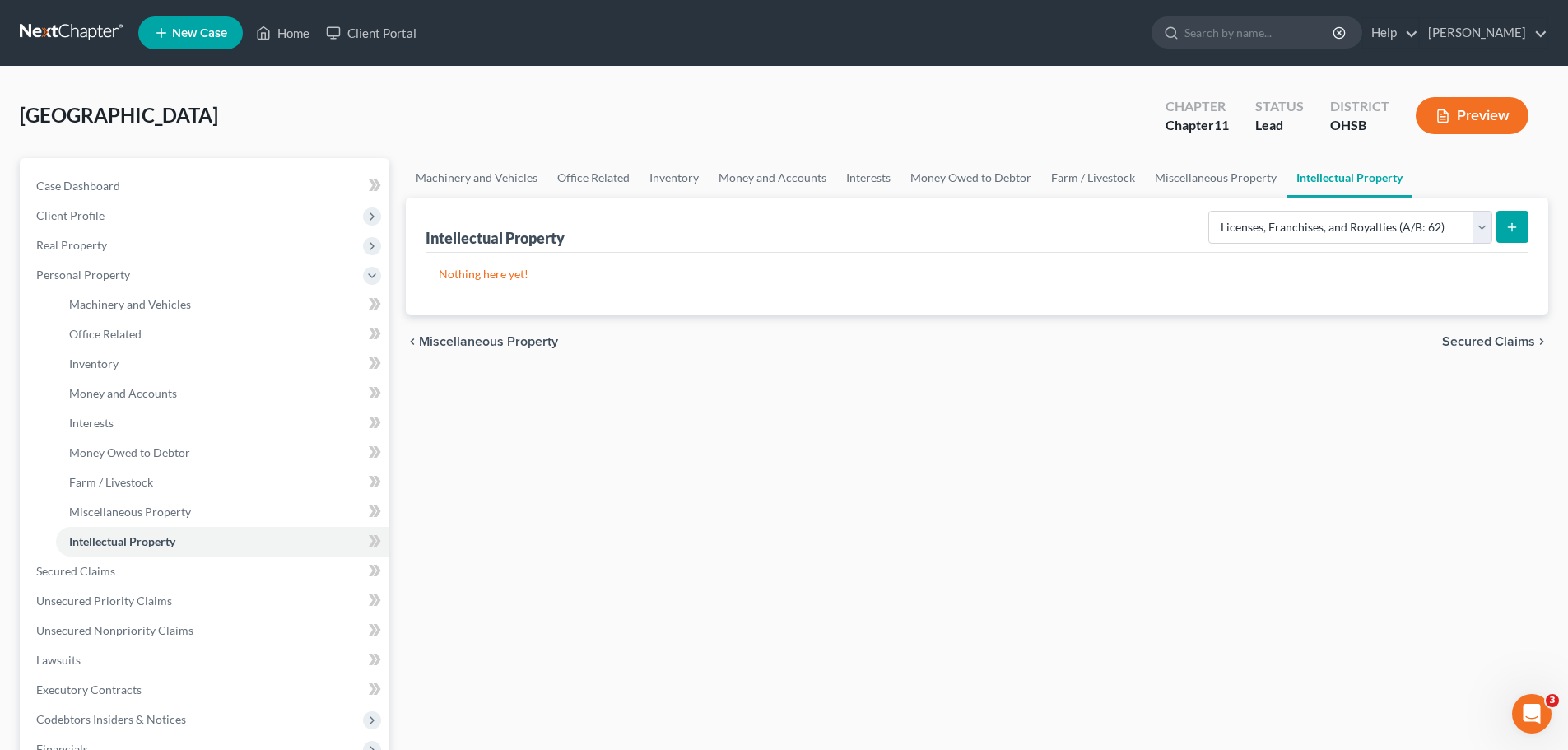
click at [1510, 232] on icon "submit" at bounding box center [1512, 227] width 13 height 13
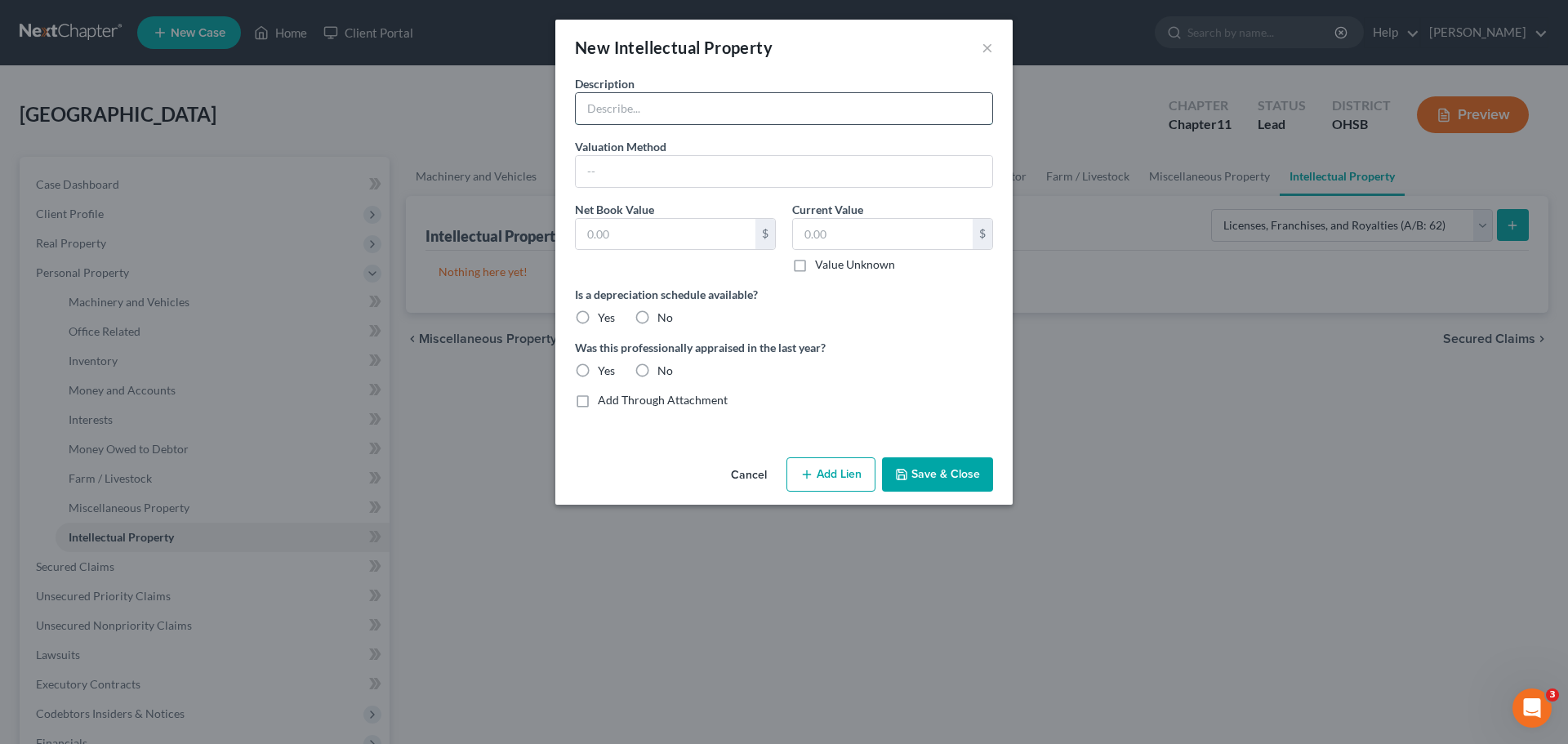
click at [727, 109] on input "text" at bounding box center [784, 109] width 416 height 31
type input "Liquor License"
click at [640, 227] on input "text" at bounding box center [665, 235] width 180 height 31
type input "30,000"
click at [894, 234] on input "text" at bounding box center [883, 235] width 180 height 31
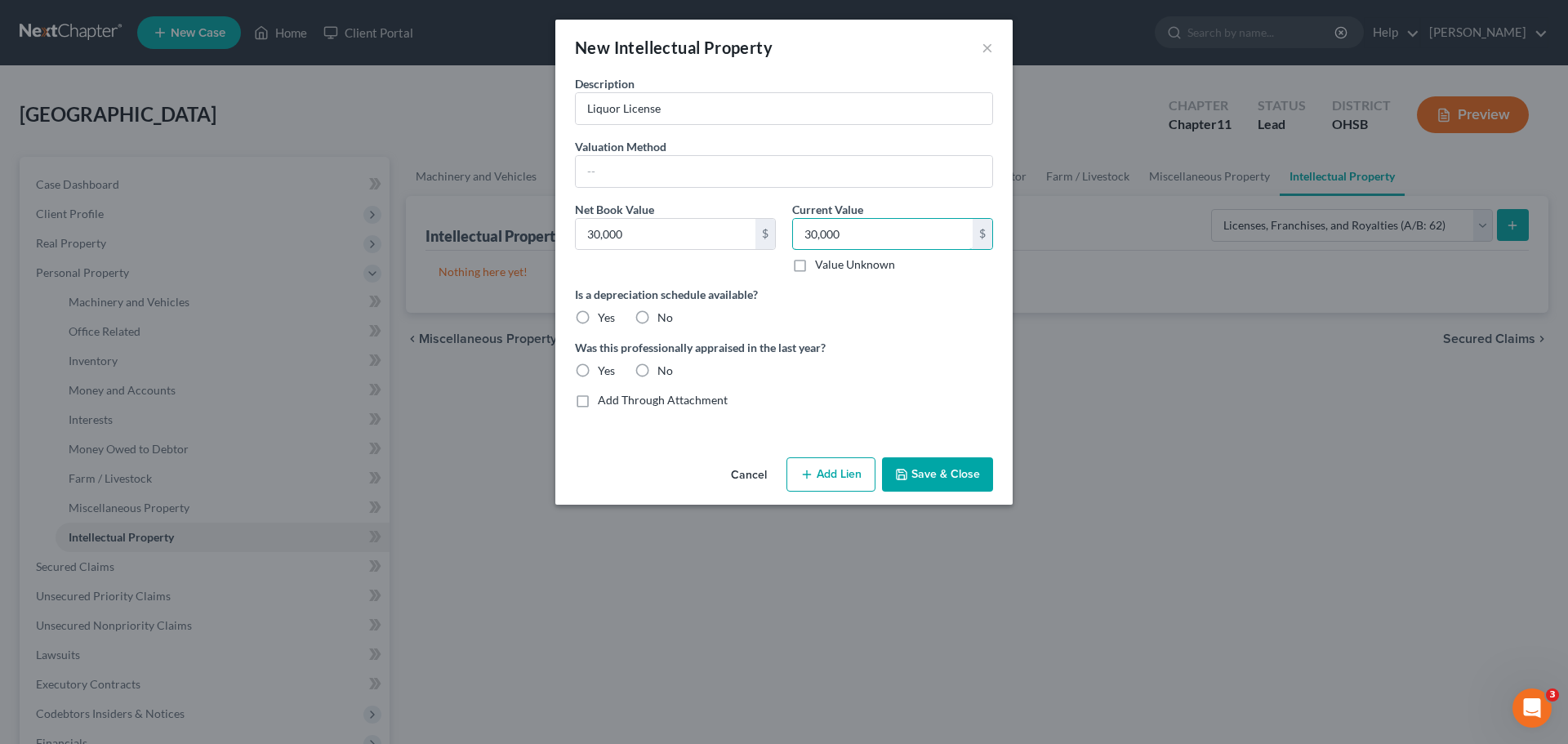
type input "30,000"
click at [657, 318] on label "No" at bounding box center [664, 318] width 16 height 16
click at [664, 318] on input "No" at bounding box center [669, 315] width 11 height 11
radio input "true"
click at [655, 371] on div "No" at bounding box center [653, 371] width 38 height 16
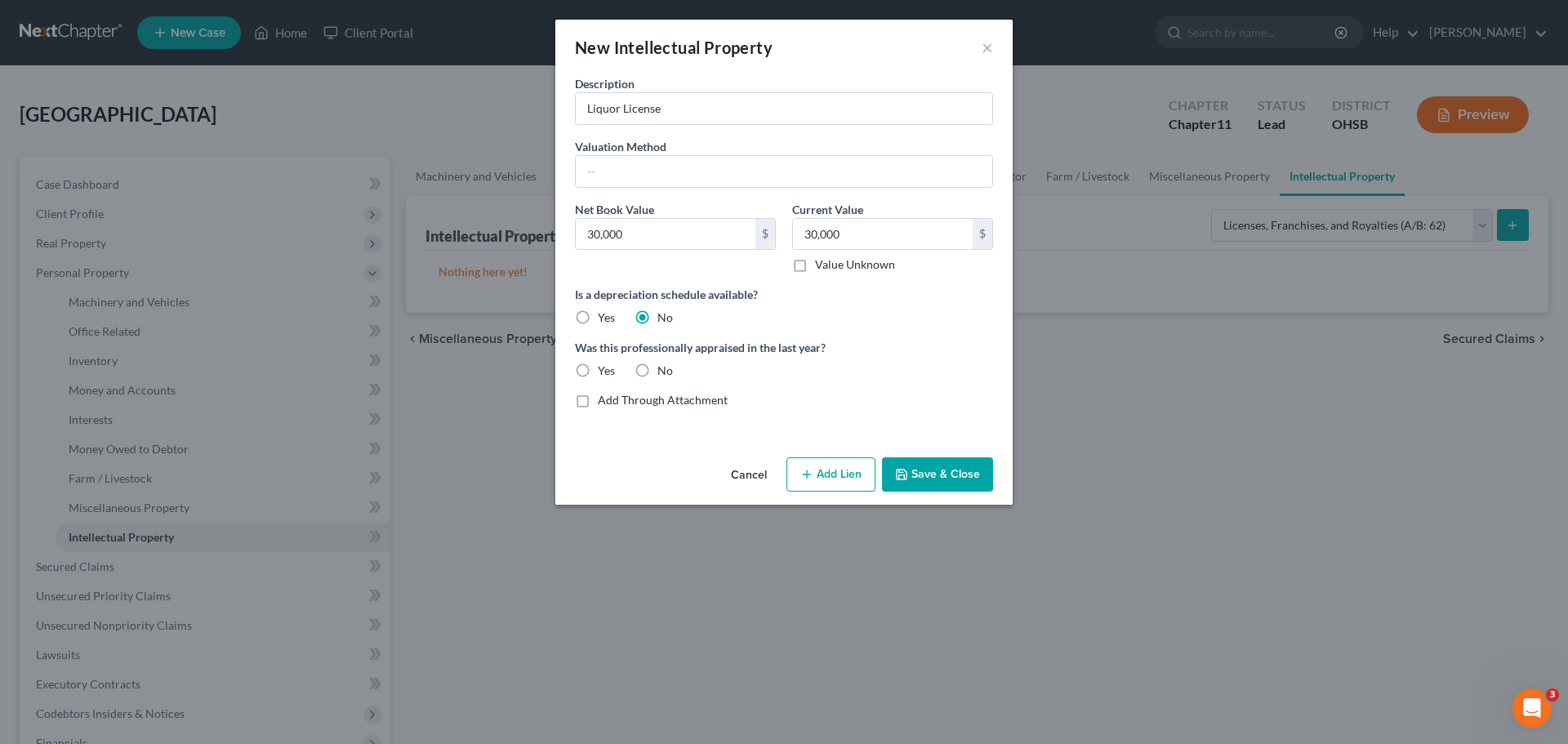
click at [657, 370] on label "No" at bounding box center [664, 371] width 16 height 16
click at [664, 370] on input "No" at bounding box center [669, 368] width 11 height 11
radio input "true"
click at [975, 469] on button "Save & Close" at bounding box center [937, 475] width 111 height 35
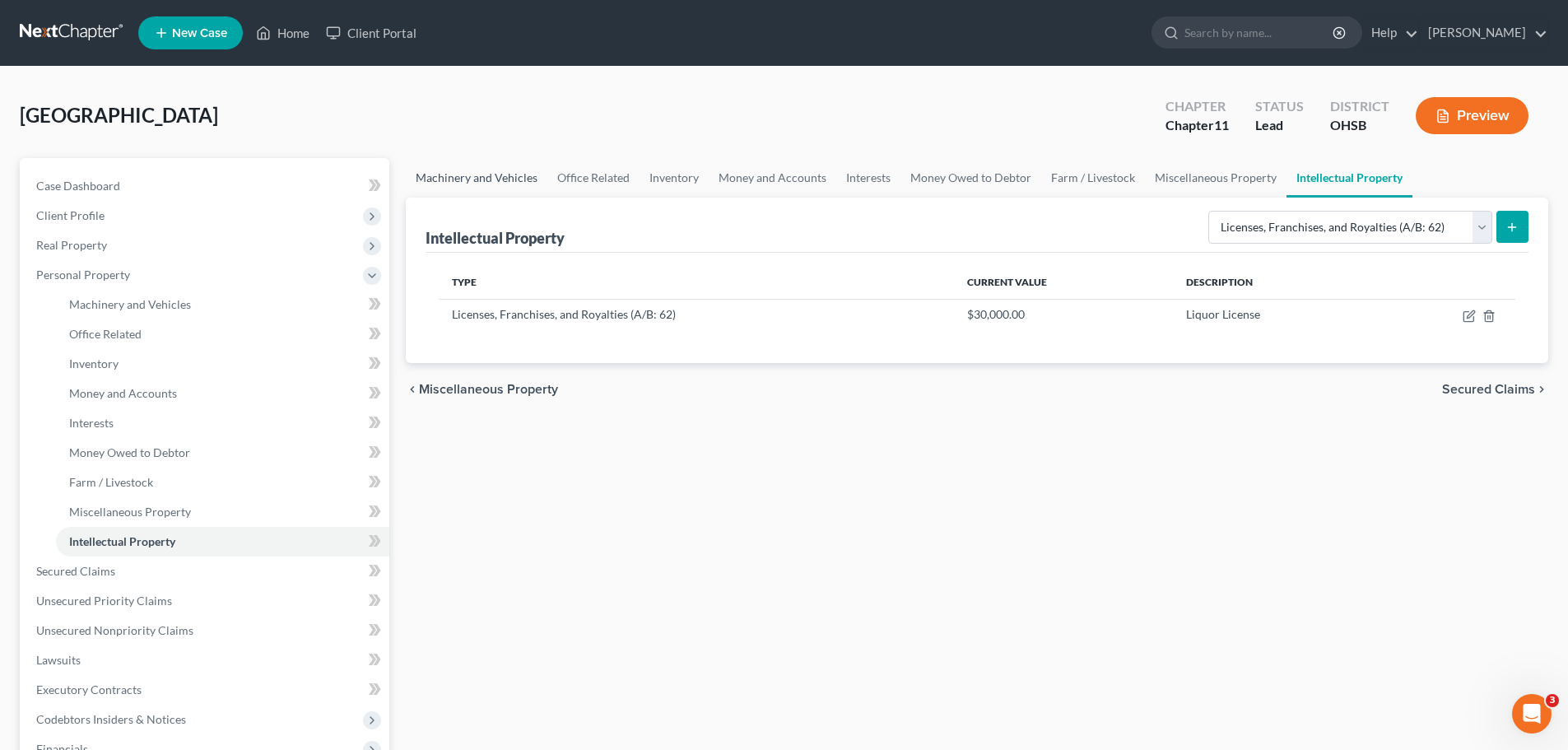
click at [472, 181] on link "Machinery and Vehicles" at bounding box center [476, 178] width 142 height 40
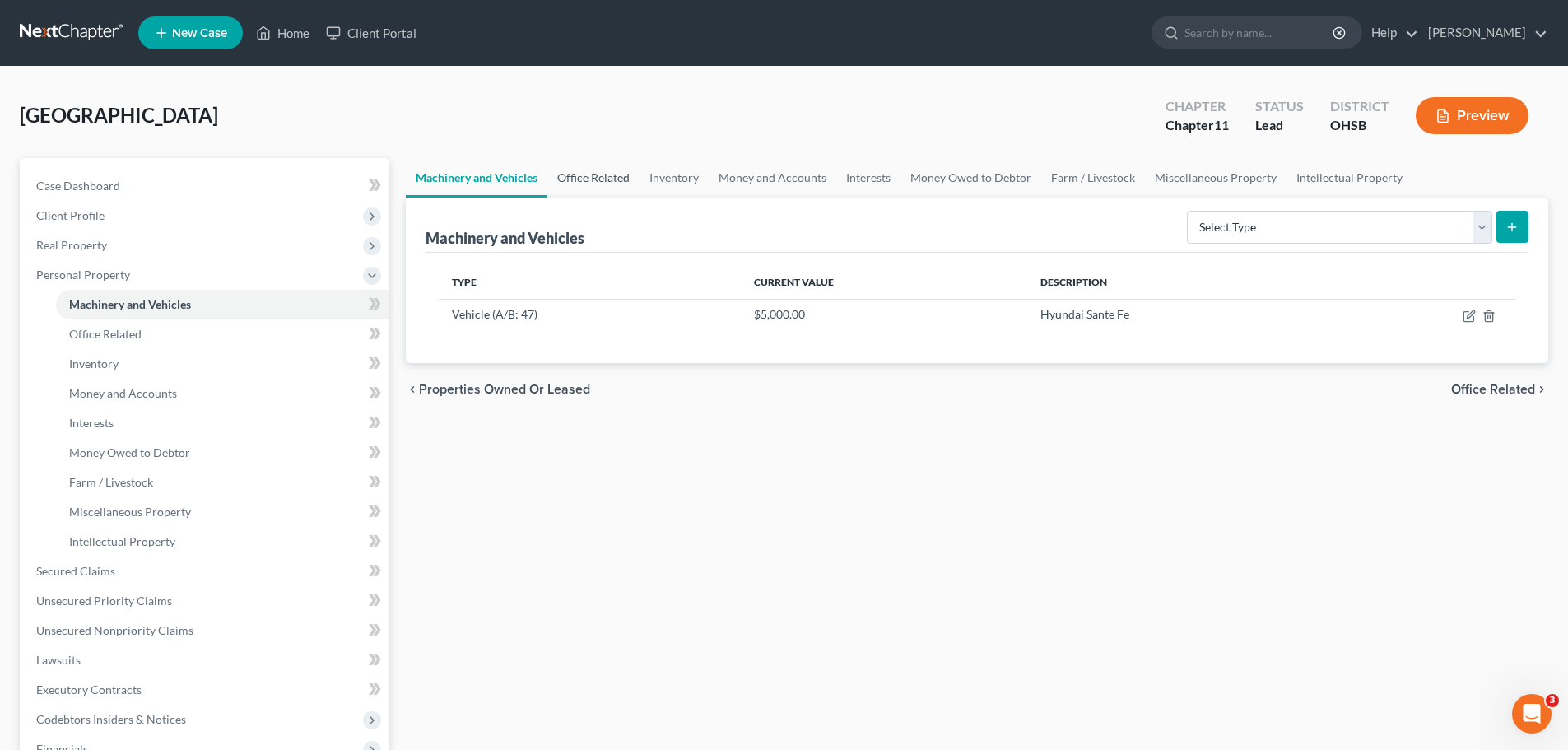
click at [602, 175] on link "Office Related" at bounding box center [593, 178] width 92 height 40
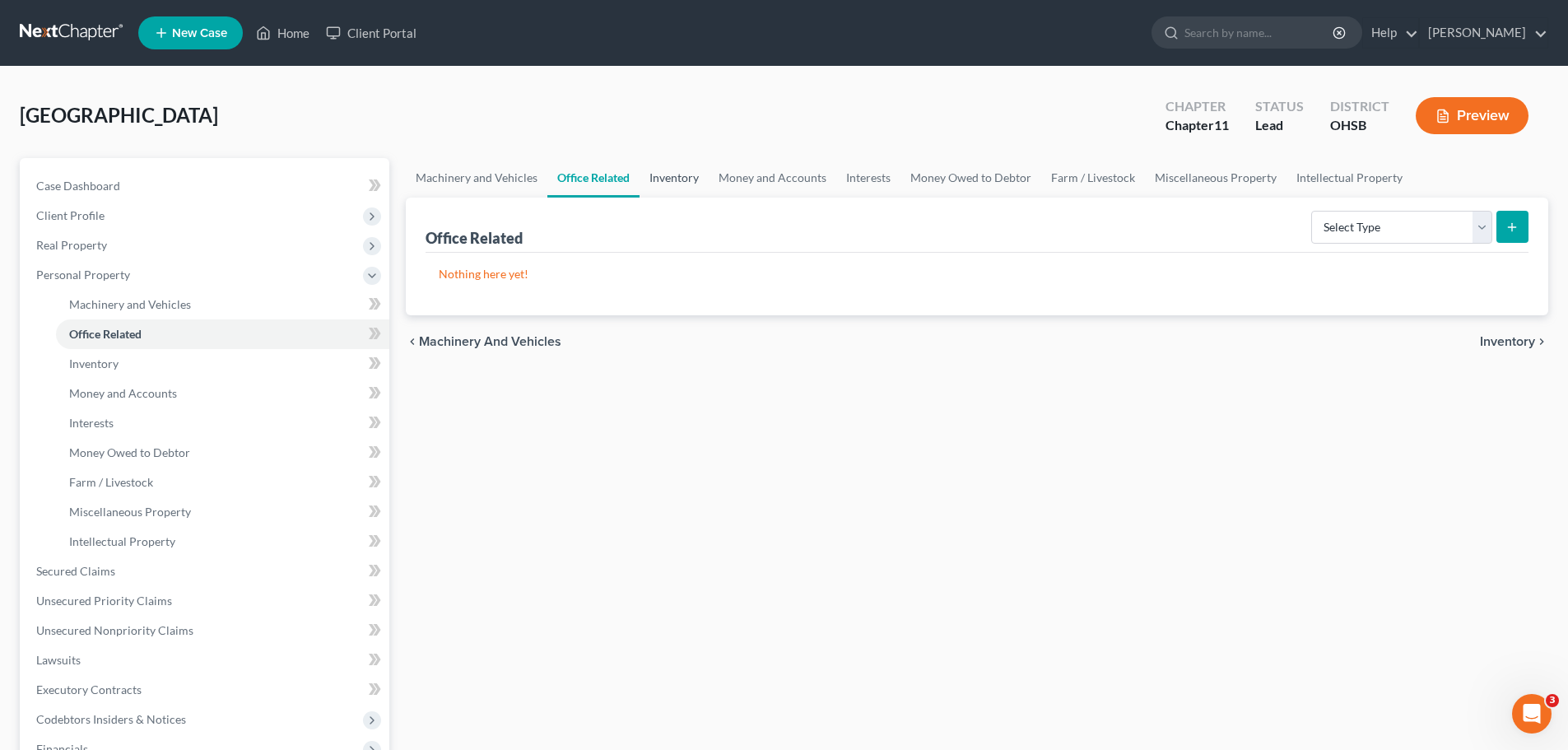
click at [662, 167] on link "Inventory" at bounding box center [673, 178] width 69 height 40
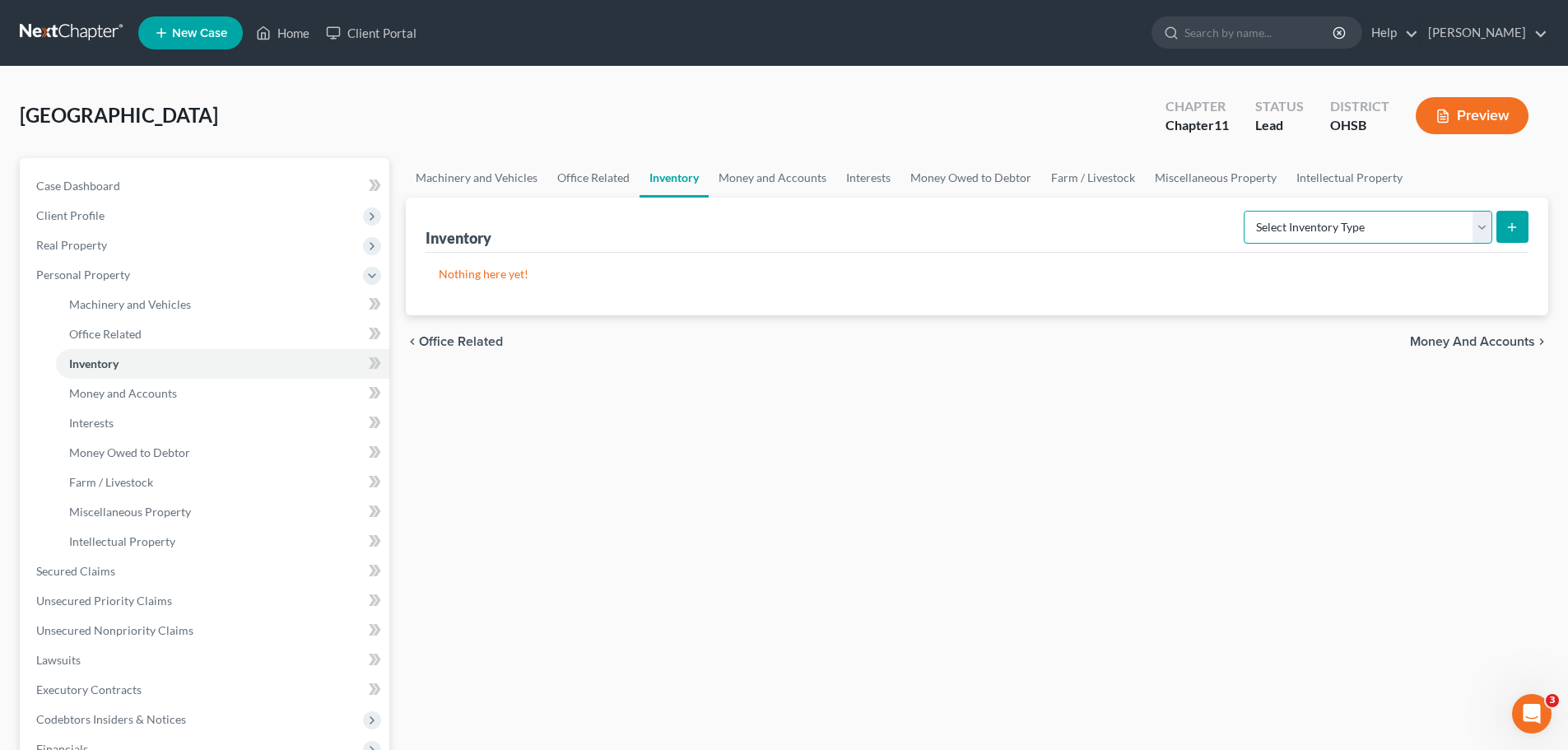
click at [1481, 224] on select "Select Inventory Type Finished Goods (A/B: 21) Other Inventory or Supplies (A/B…" at bounding box center [1368, 227] width 248 height 33
click at [786, 170] on link "Money and Accounts" at bounding box center [772, 178] width 128 height 40
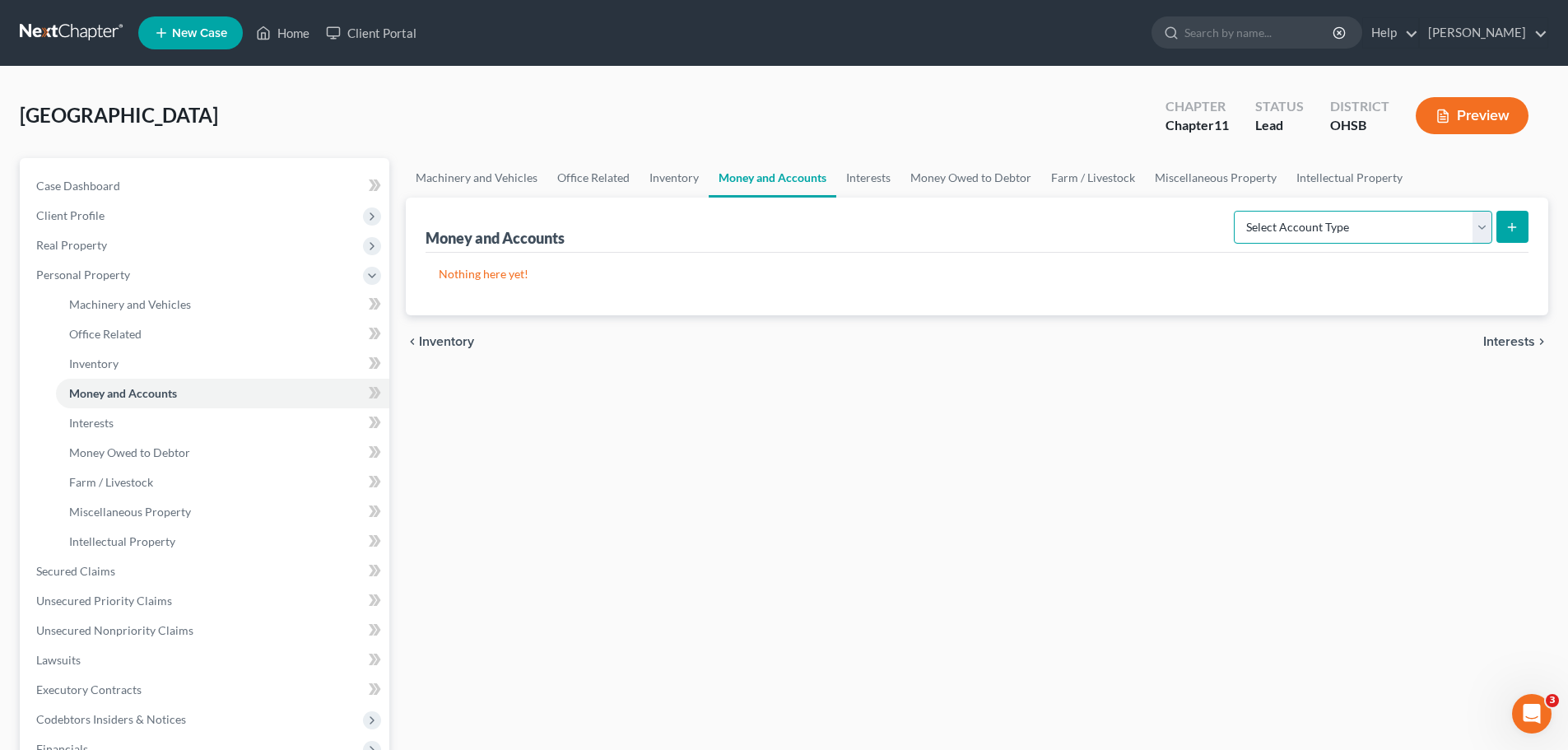
click at [1483, 224] on select "Select Account Type Brokerage (A/B: 3, SOFA: 18) Cash on Hand (A/B: 2) Certific…" at bounding box center [1362, 227] width 258 height 33
select select "cash_on_hand"
click at [1235, 211] on select "Select Account Type Brokerage (A/B: 3, SOFA: 18) Cash on Hand (A/B: 2) Certific…" at bounding box center [1362, 227] width 258 height 33
click at [1509, 223] on icon "submit" at bounding box center [1512, 227] width 13 height 13
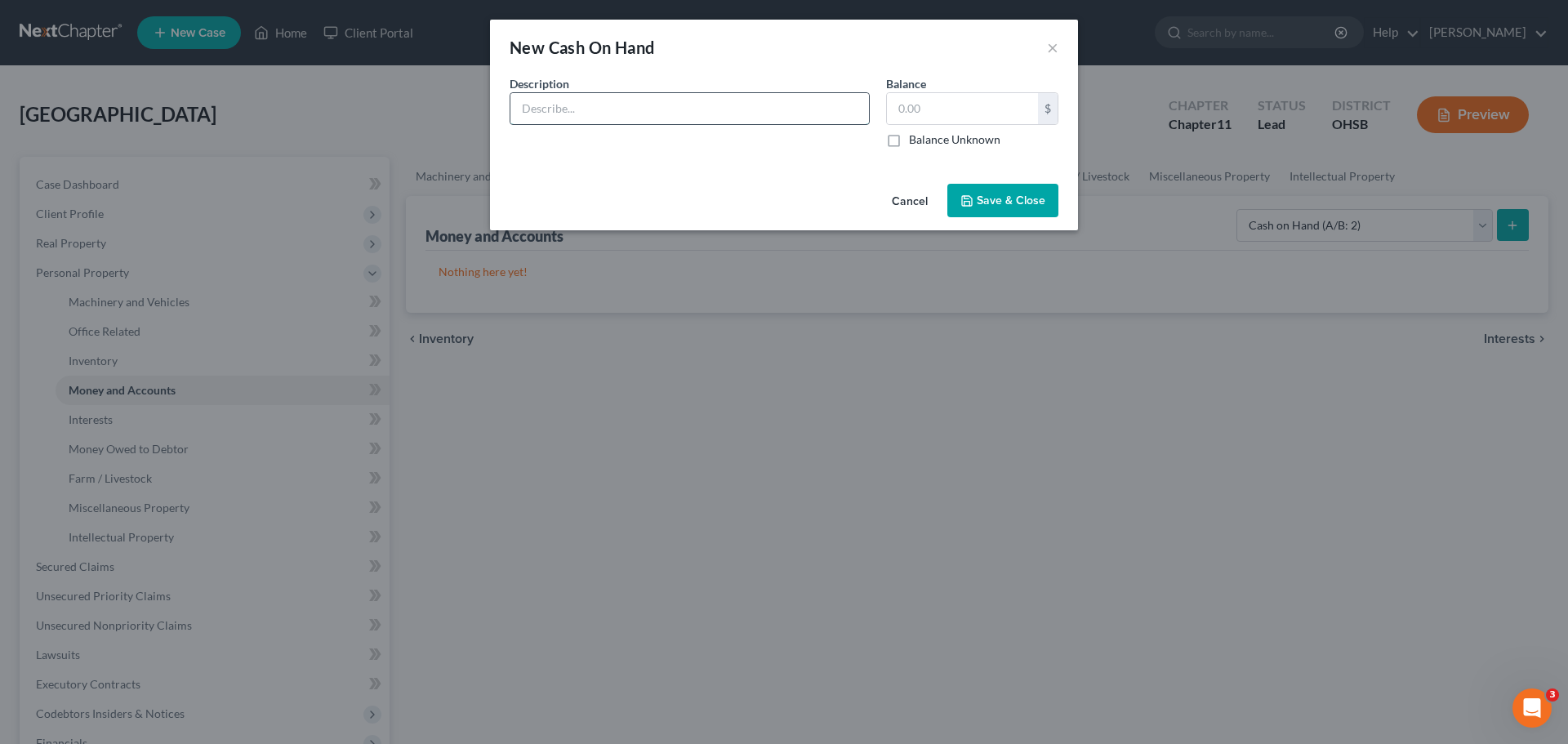
click at [606, 110] on input "text" at bounding box center [689, 109] width 359 height 31
type input "Cash"
type input "12,000"
click at [986, 204] on span "Save & Close" at bounding box center [1010, 200] width 68 height 14
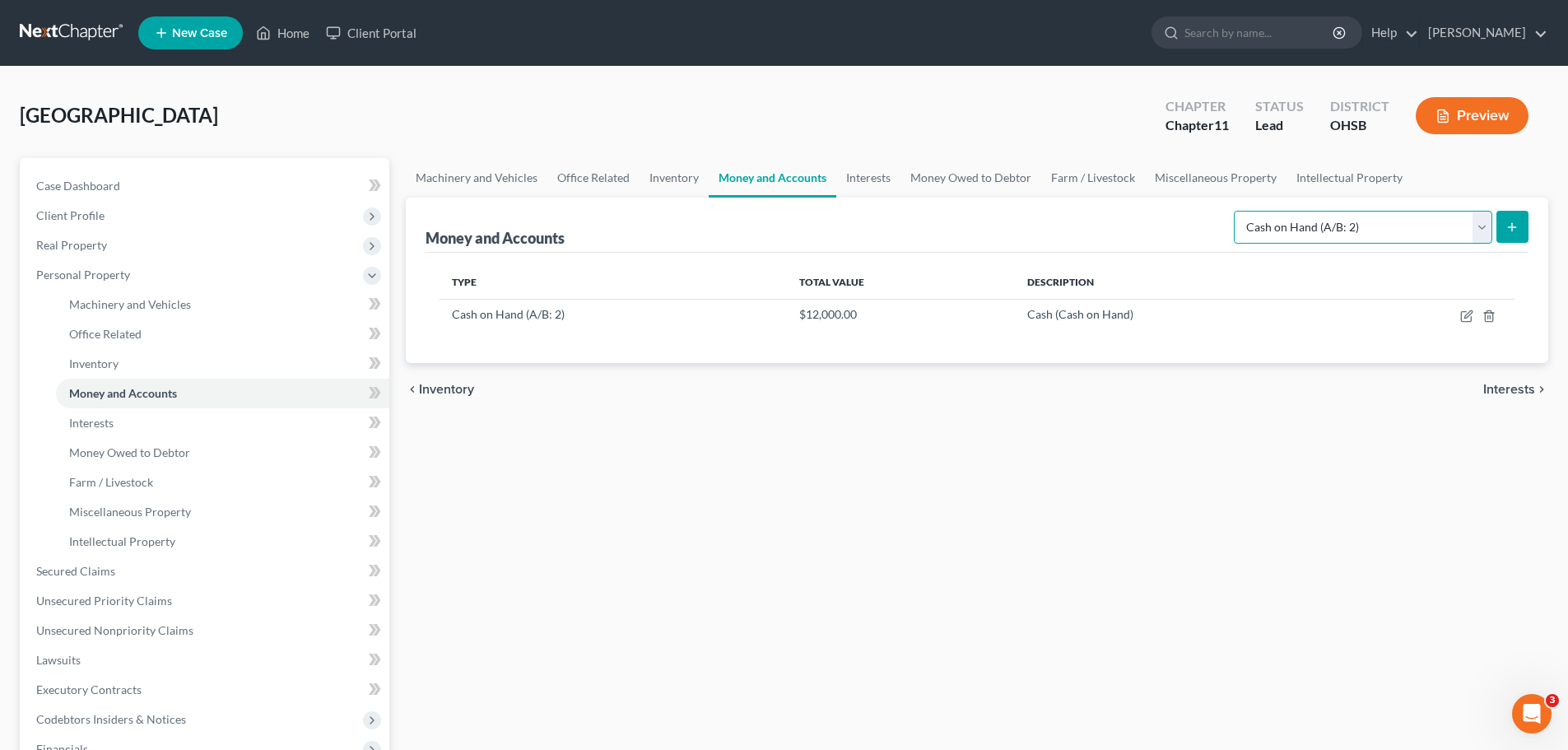
click at [1482, 221] on select "Select Account Type Brokerage (A/B: 3, SOFA: 18) Cash on Hand (A/B: 2) Certific…" at bounding box center [1362, 227] width 258 height 33
click at [1526, 228] on button "submit" at bounding box center [1512, 226] width 32 height 32
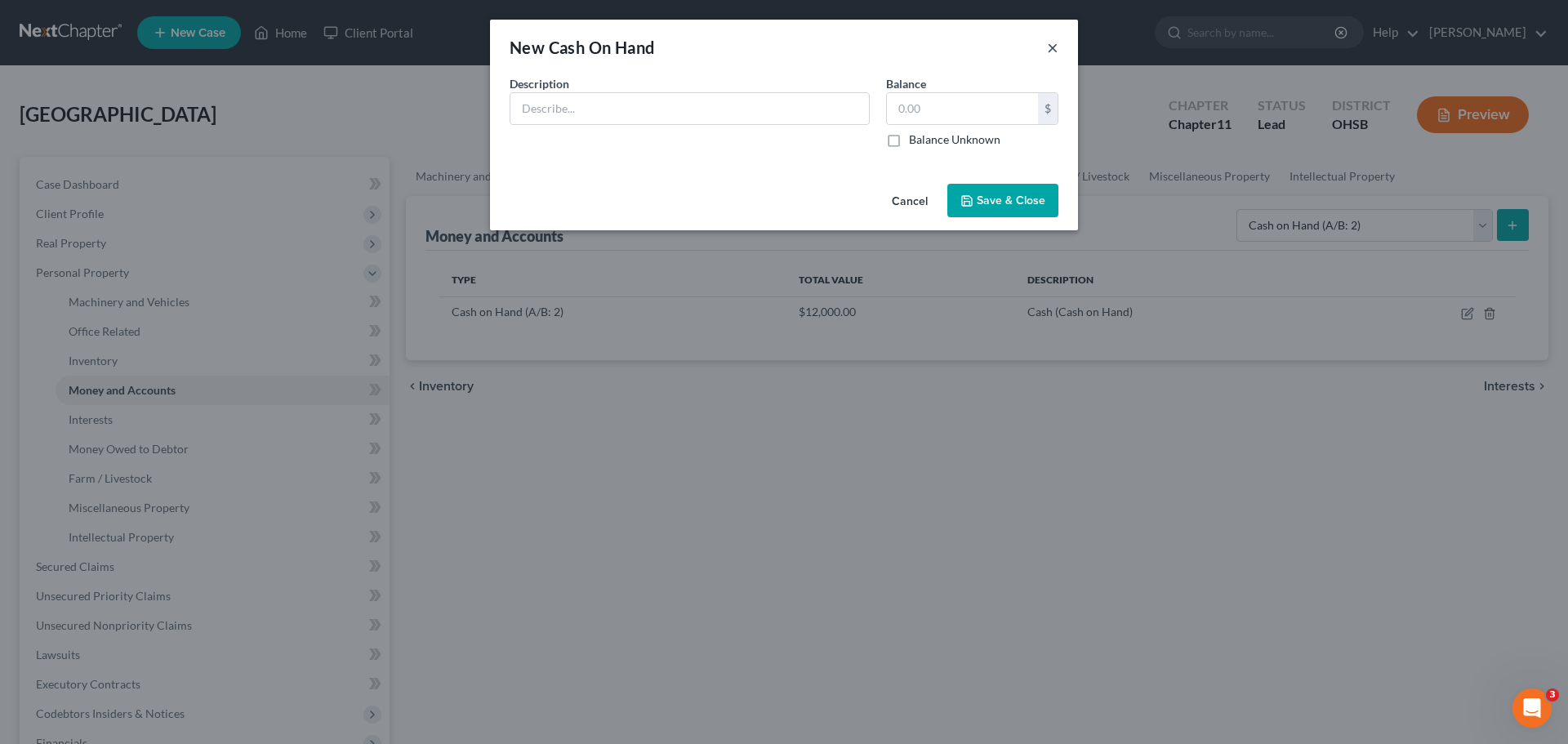
click at [1051, 47] on button "×" at bounding box center [1052, 47] width 12 height 19
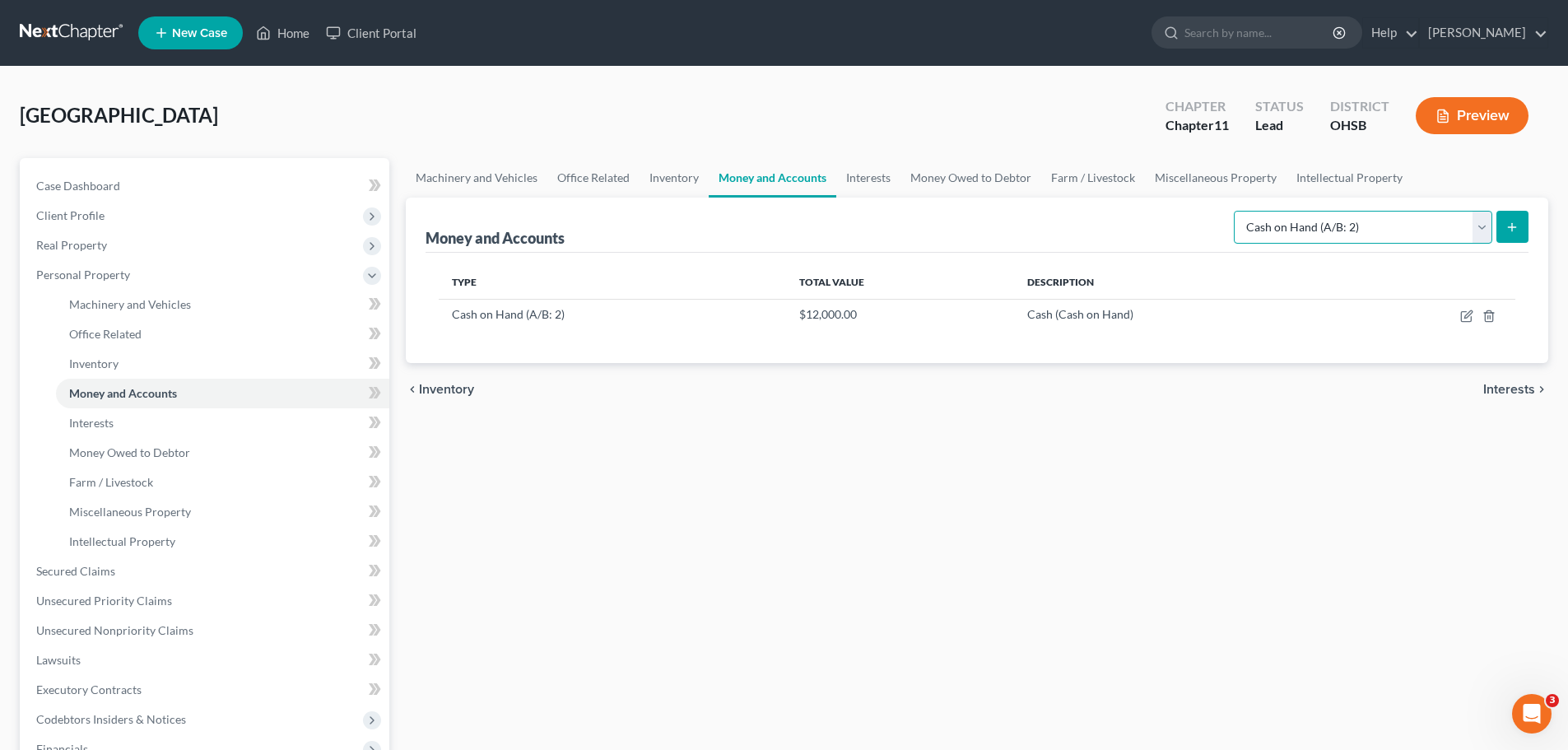
click at [1489, 229] on select "Select Account Type Brokerage (A/B: 3, SOFA: 18) Cash on Hand (A/B: 2) Certific…" at bounding box center [1362, 227] width 258 height 33
select select "checking"
click at [1235, 211] on select "Select Account Type Brokerage (A/B: 3, SOFA: 18) Cash on Hand (A/B: 2) Certific…" at bounding box center [1362, 227] width 258 height 33
click at [1519, 225] on button "submit" at bounding box center [1512, 226] width 32 height 32
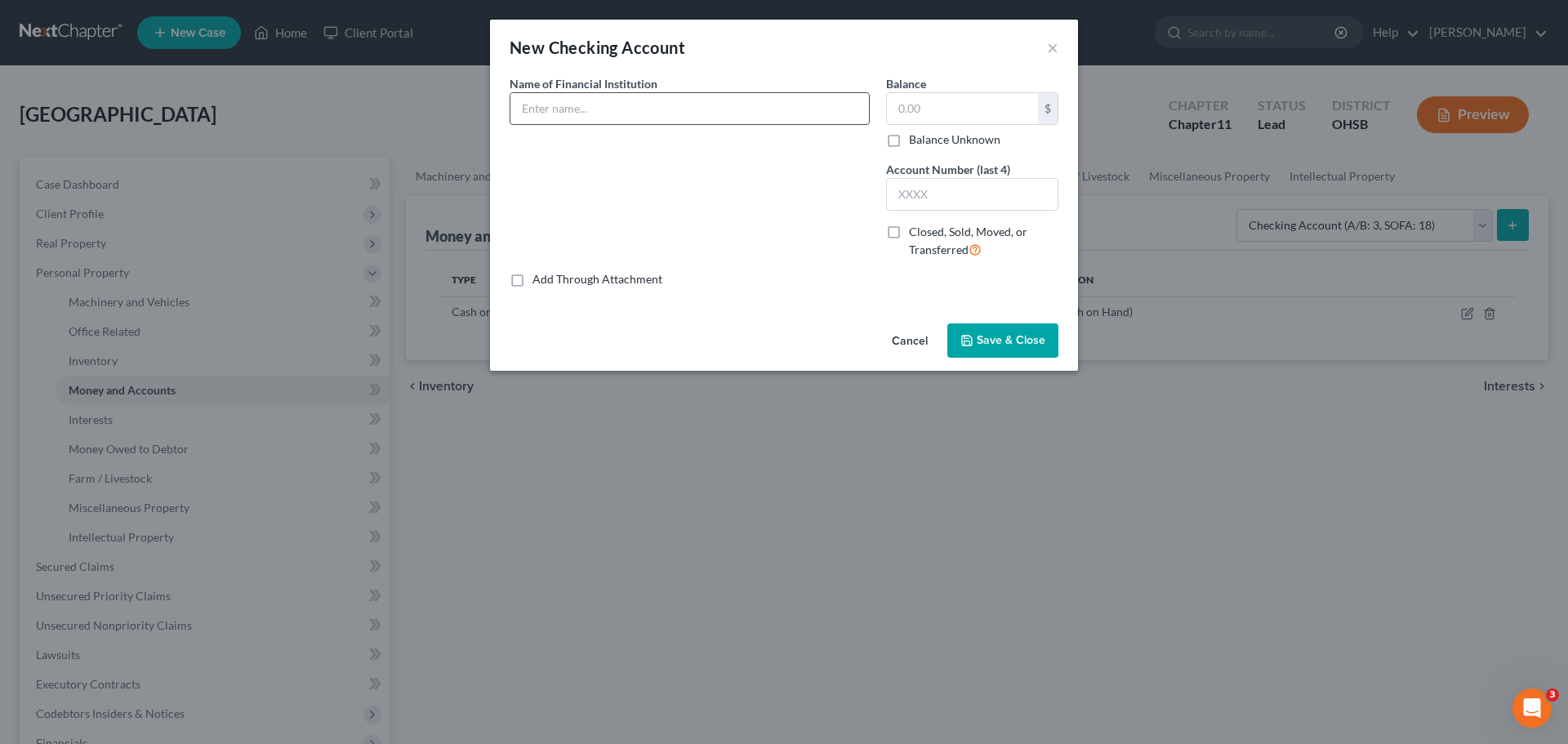
click at [702, 111] on input "text" at bounding box center [689, 109] width 359 height 31
type input "Heartland Bank"
click at [911, 110] on input "text" at bounding box center [963, 109] width 152 height 31
click at [957, 101] on input "text" at bounding box center [963, 109] width 152 height 31
type input "5,872.55"
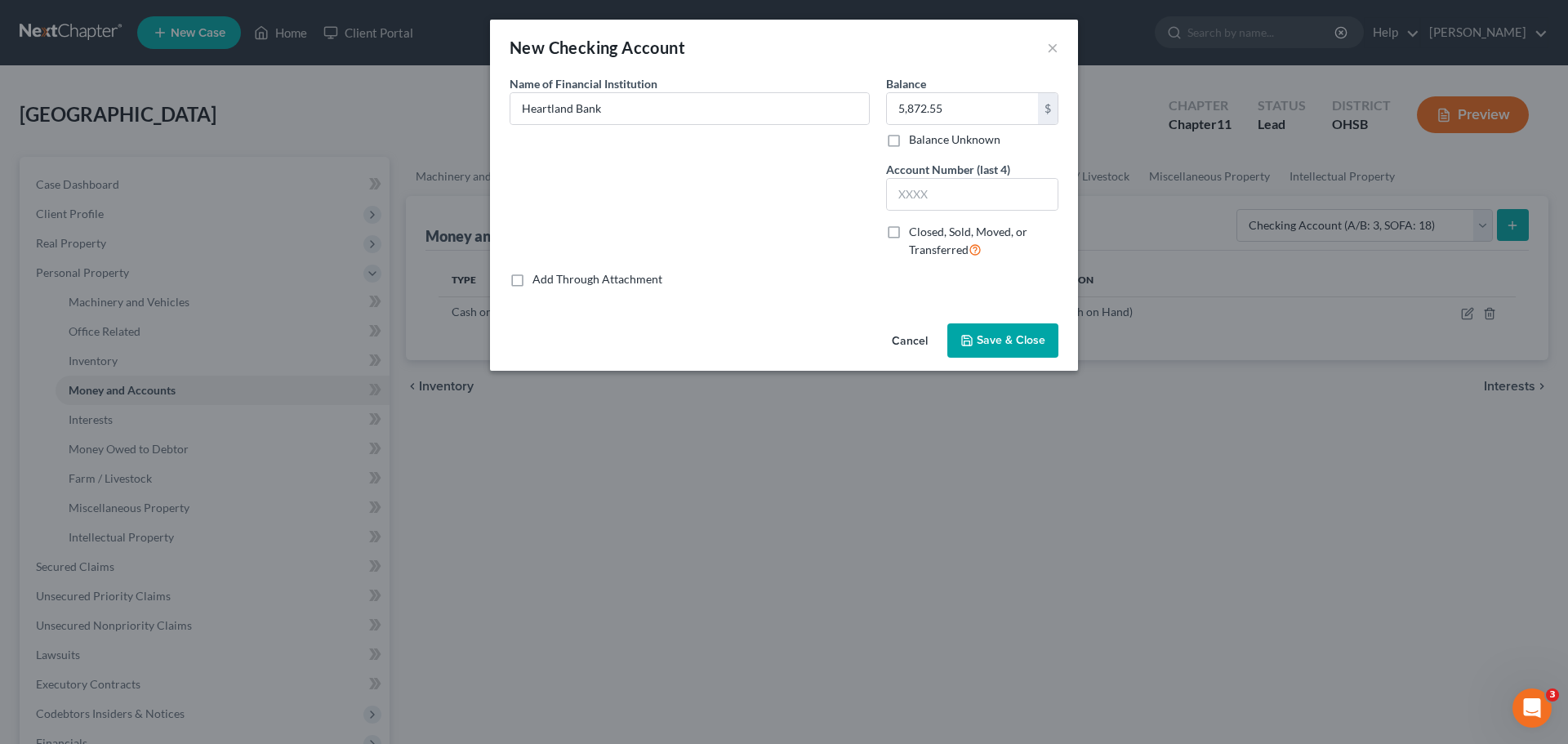
click at [1029, 341] on span "Save & Close" at bounding box center [1010, 340] width 68 height 14
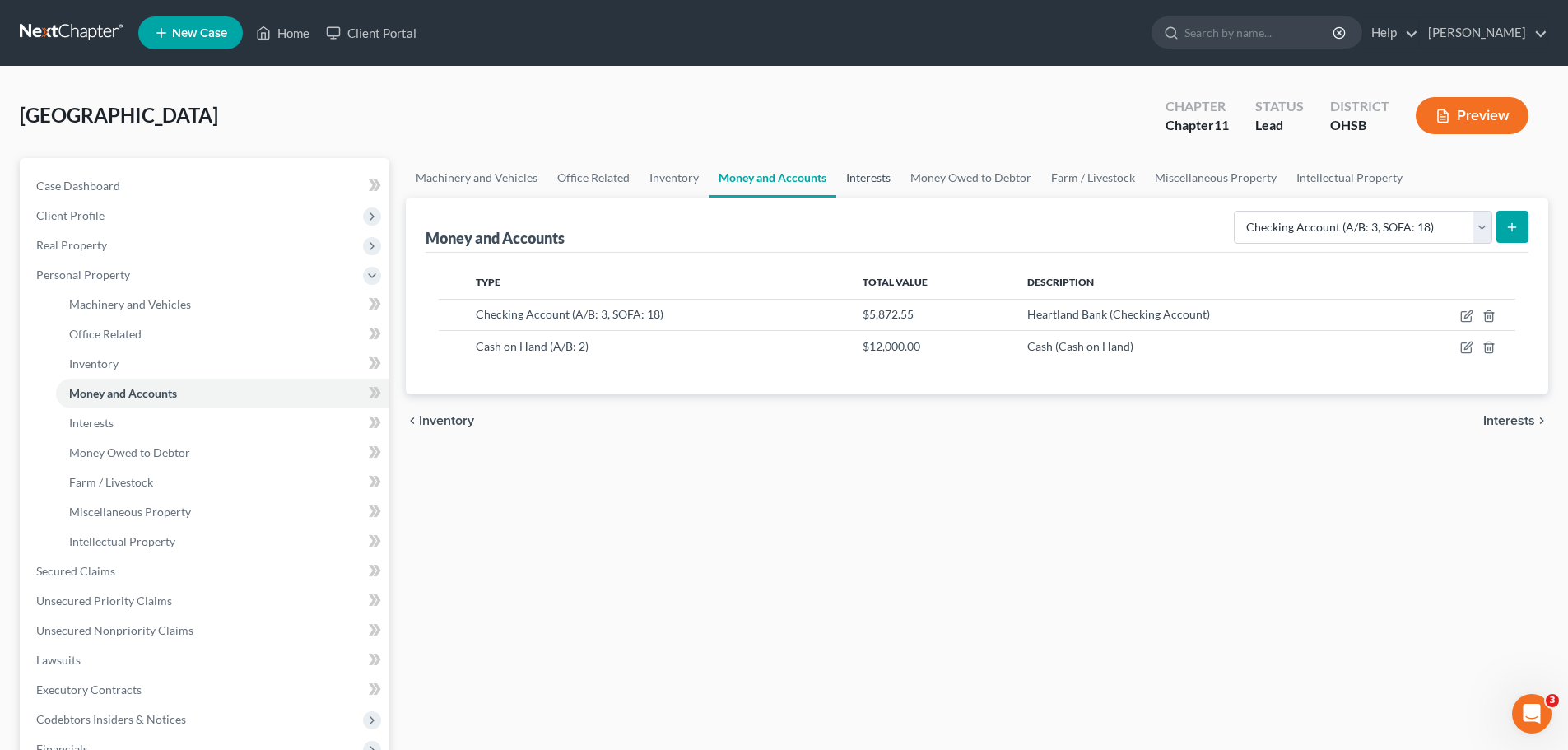
click at [858, 183] on link "Interests" at bounding box center [868, 178] width 64 height 40
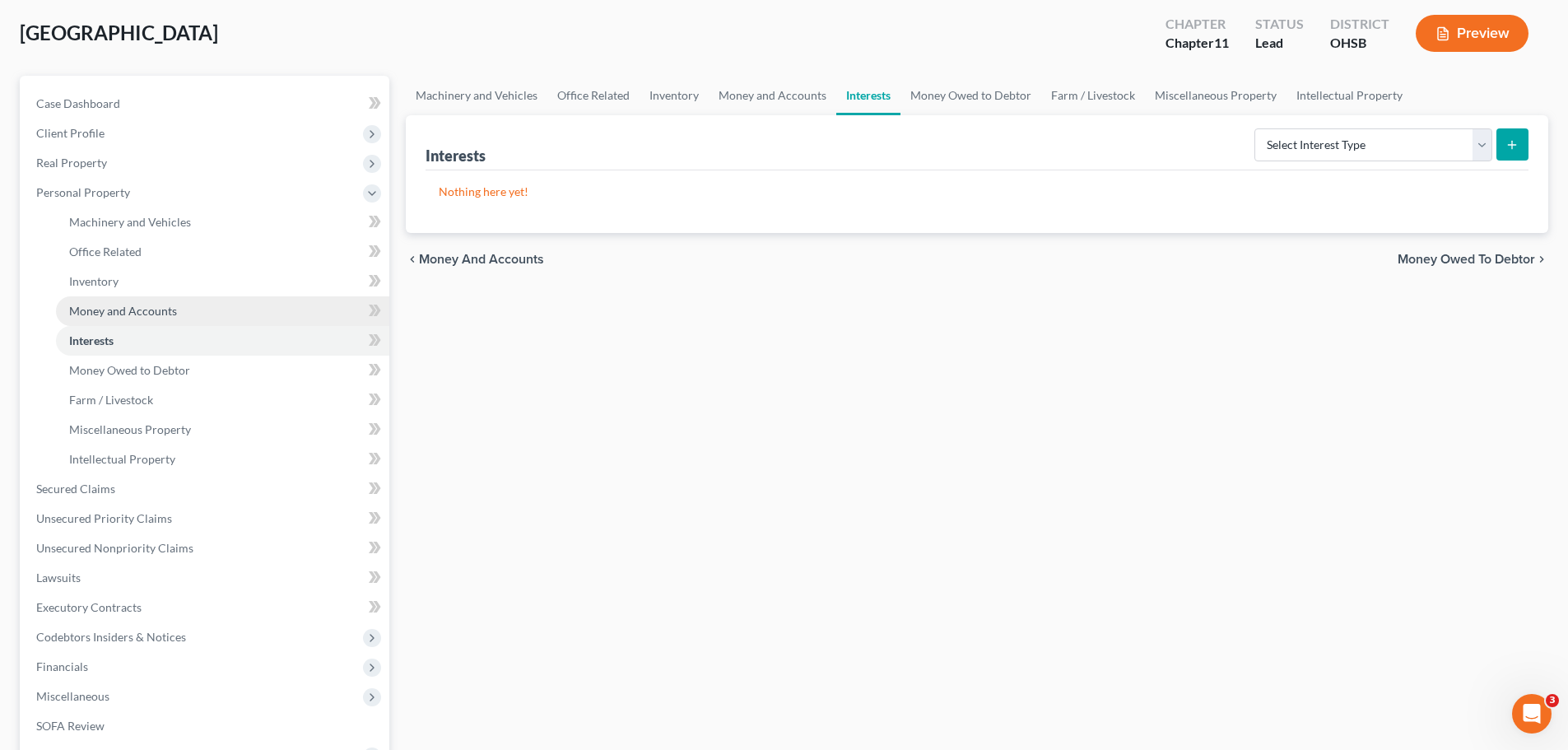
scroll to position [165, 0]
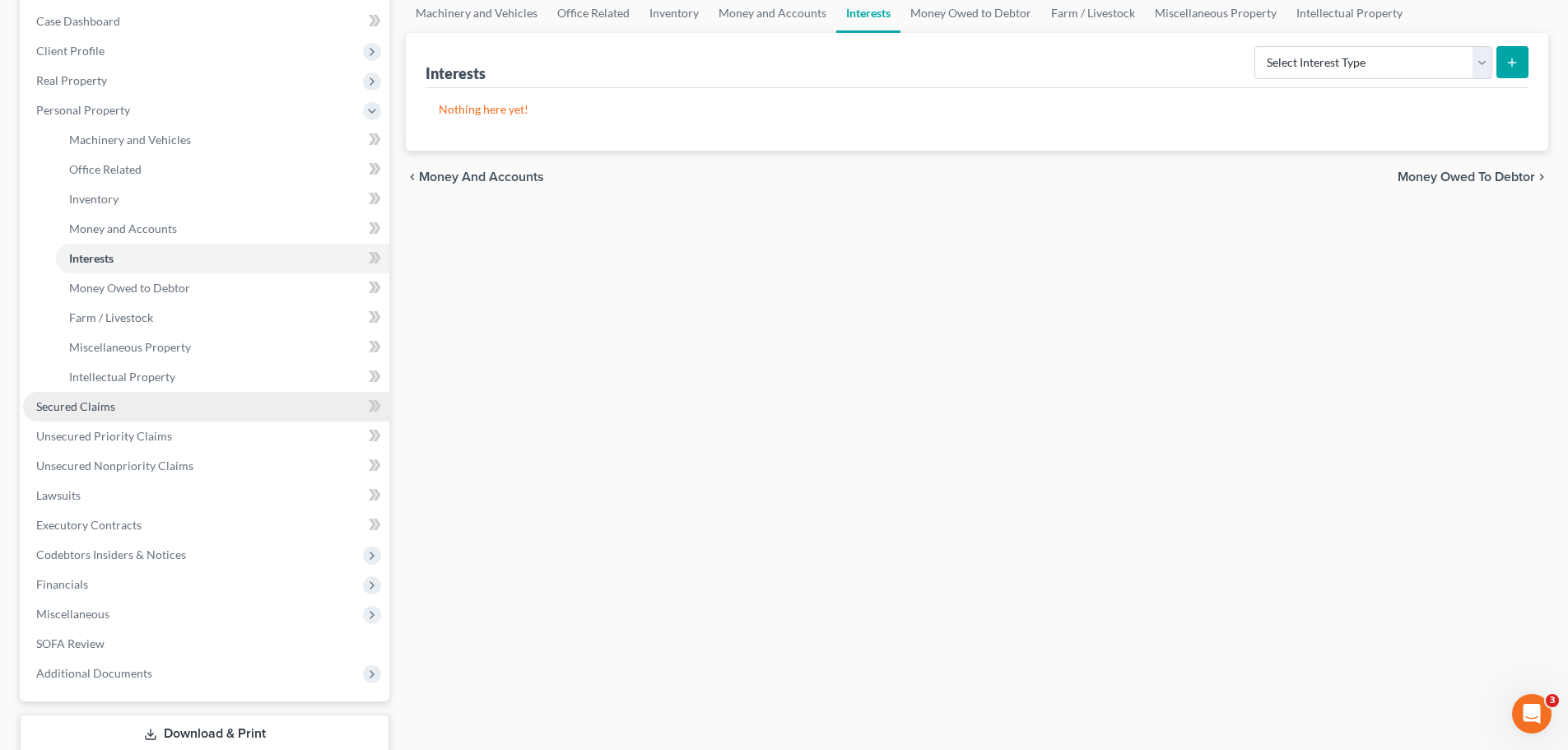
click at [74, 407] on span "Secured Claims" at bounding box center [75, 406] width 79 height 14
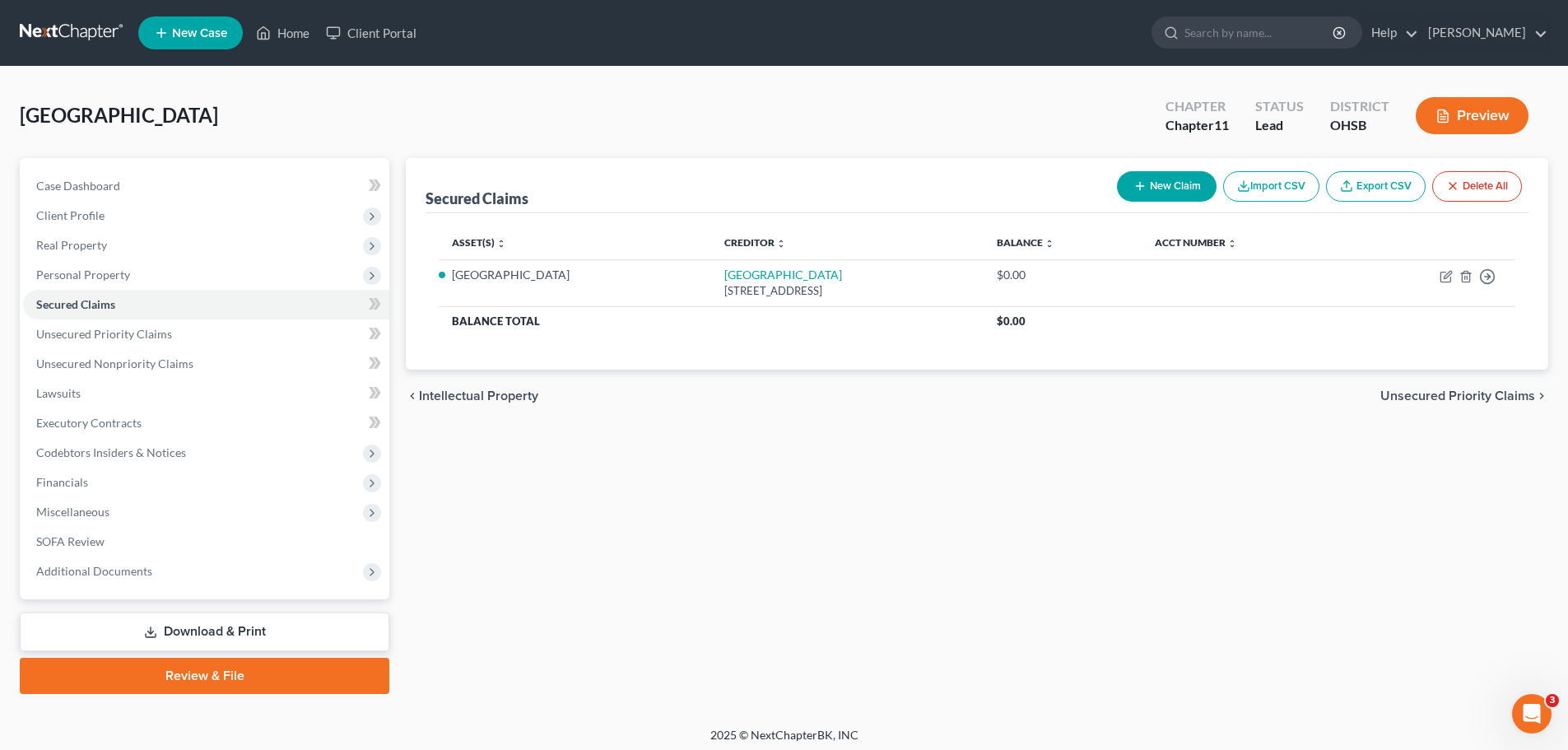
click at [1153, 184] on button "New Claim" at bounding box center [1166, 186] width 99 height 30
select select "0"
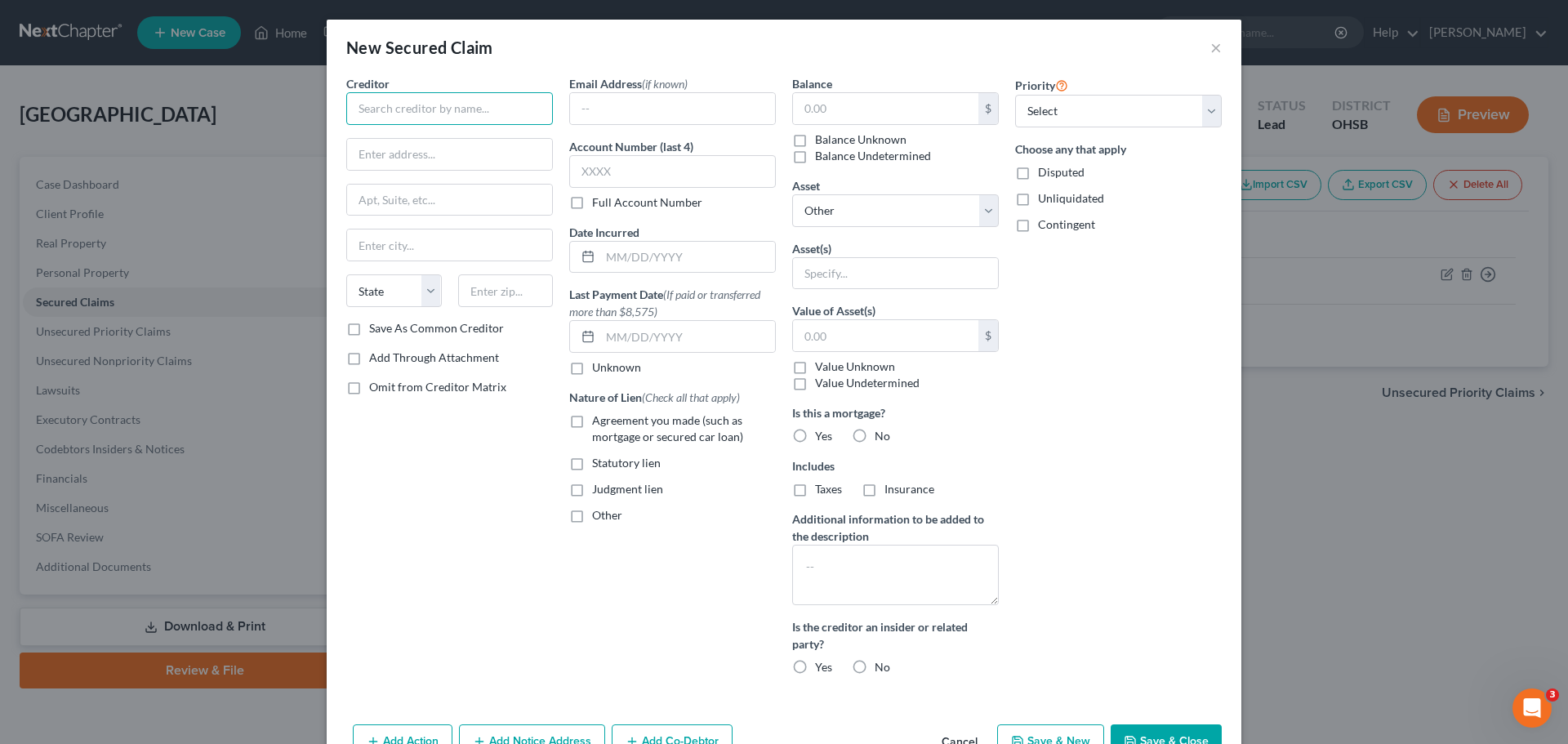
click at [443, 113] on input "text" at bounding box center [449, 109] width 206 height 33
type input "Shoreland Properties, LLC"
click at [366, 162] on input "text" at bounding box center [449, 154] width 205 height 31
type input "[STREET_ADDRESS][PERSON_NAME]"
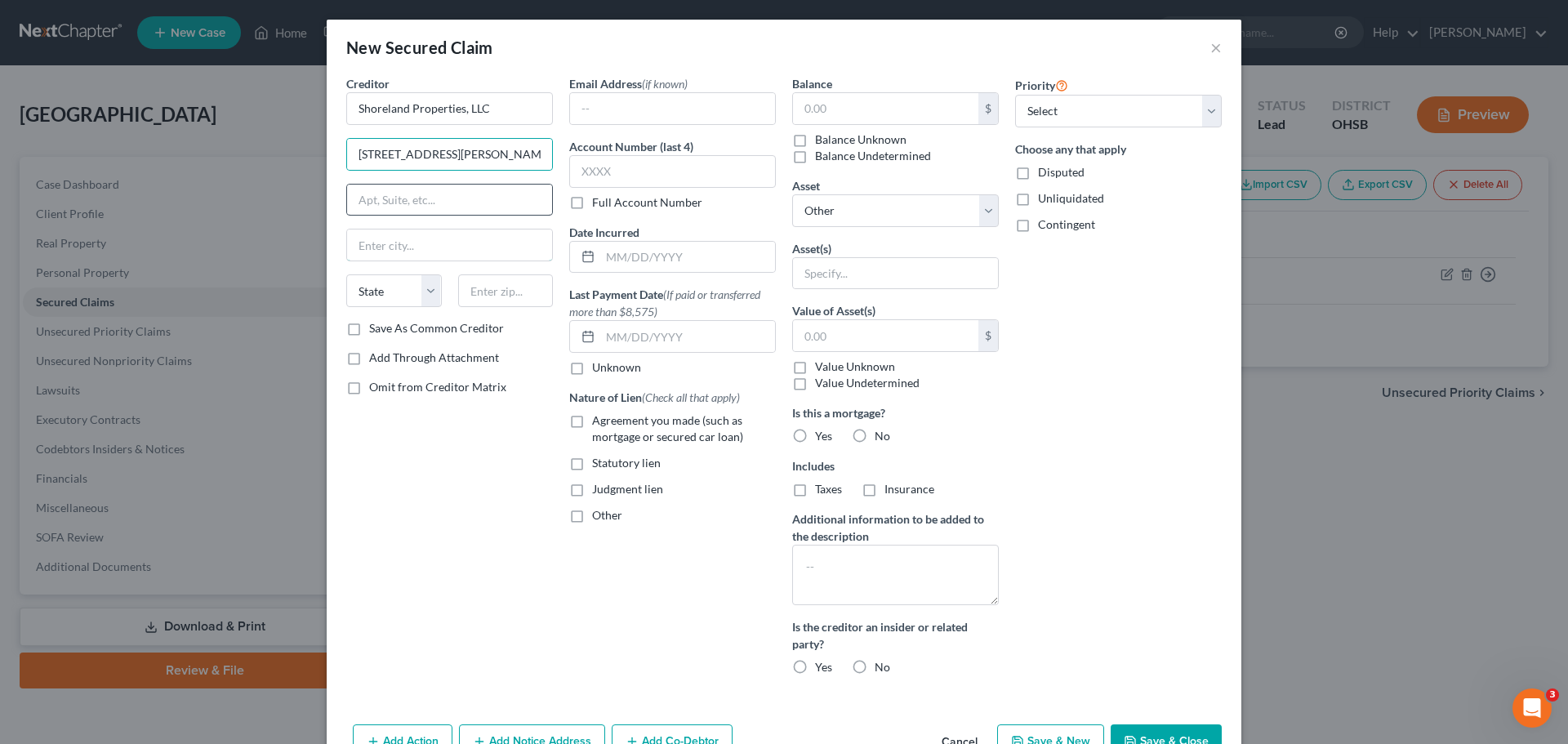
drag, startPoint x: 419, startPoint y: 238, endPoint x: 510, endPoint y: 204, distance: 97.1
click at [419, 238] on input "text" at bounding box center [449, 245] width 205 height 31
type input "[GEOGRAPHIC_DATA]"
select select "36"
